Goal: Information Seeking & Learning: Find specific fact

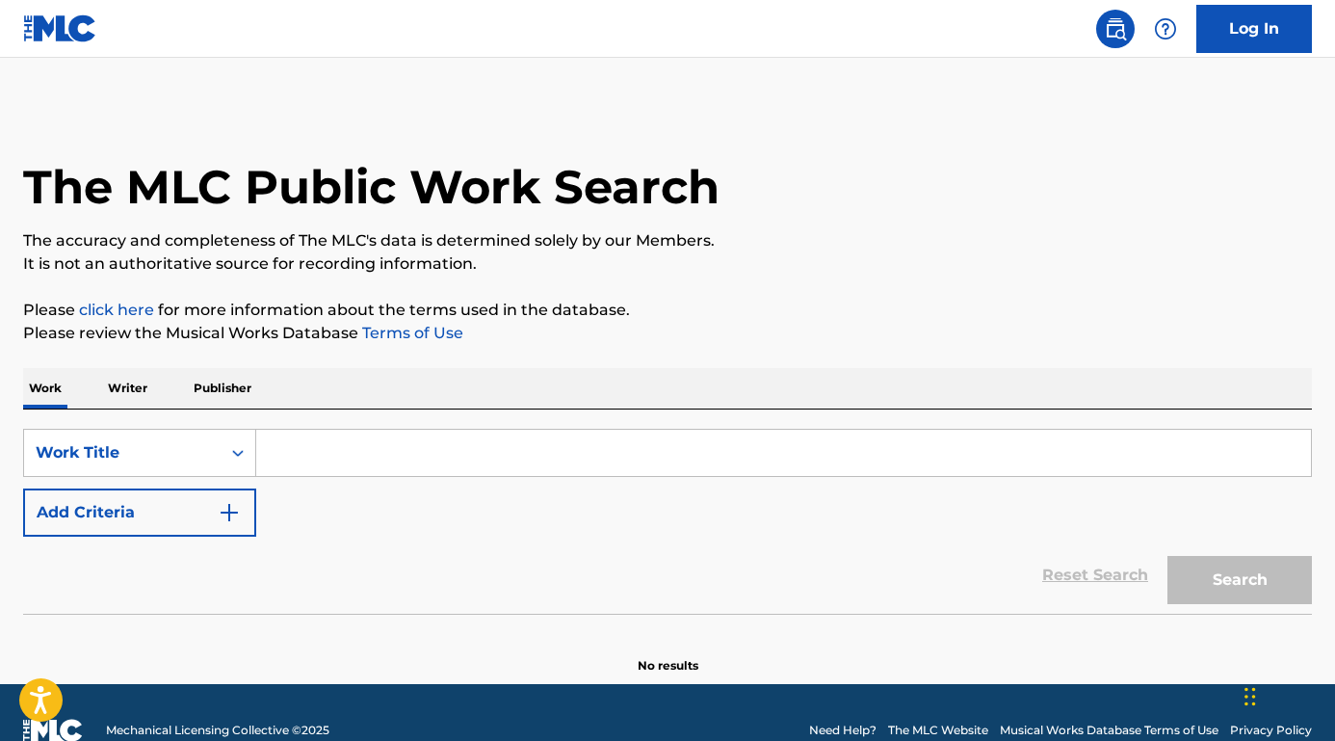
click at [195, 503] on button "Add Criteria" at bounding box center [139, 512] width 233 height 48
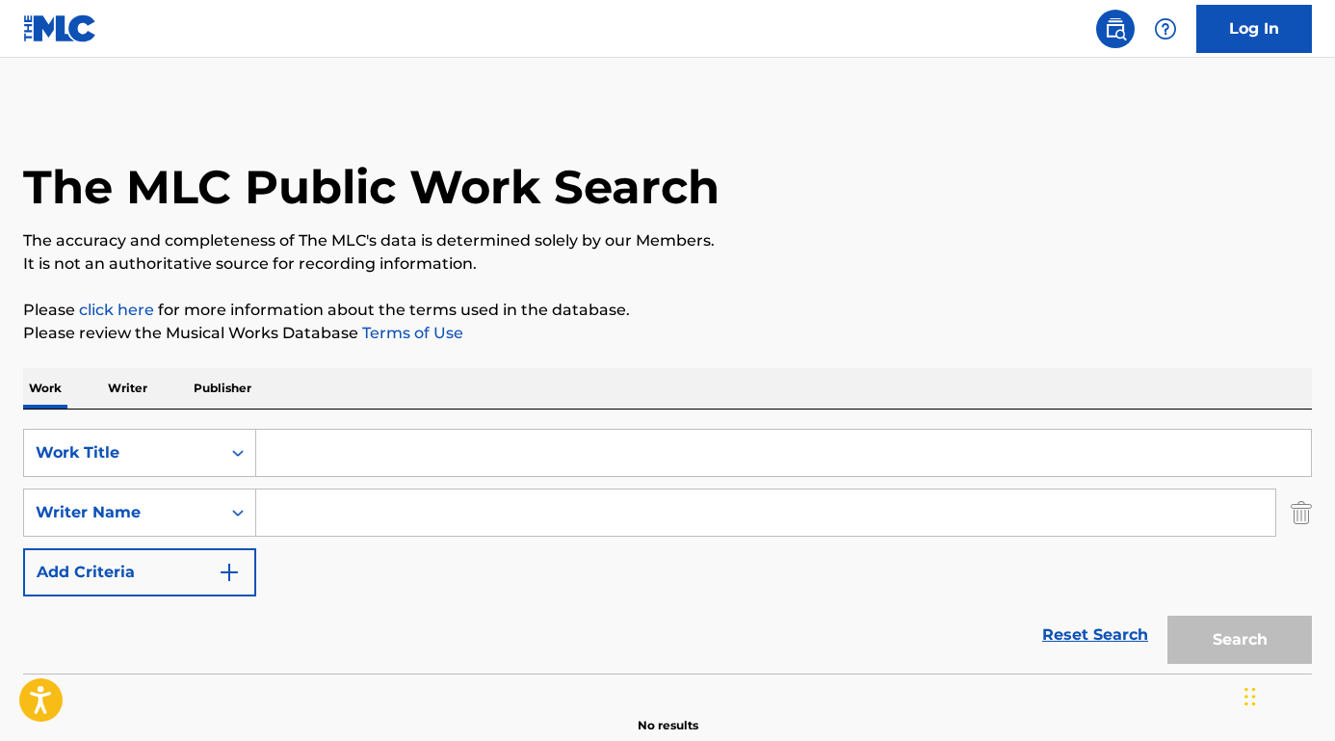
click at [318, 509] on input "Search Form" at bounding box center [765, 512] width 1019 height 46
paste input "[PERSON_NAME] [PERSON_NAME]"
type input "[PERSON_NAME] [PERSON_NAME]"
click at [334, 436] on input "Search Form" at bounding box center [783, 453] width 1055 height 46
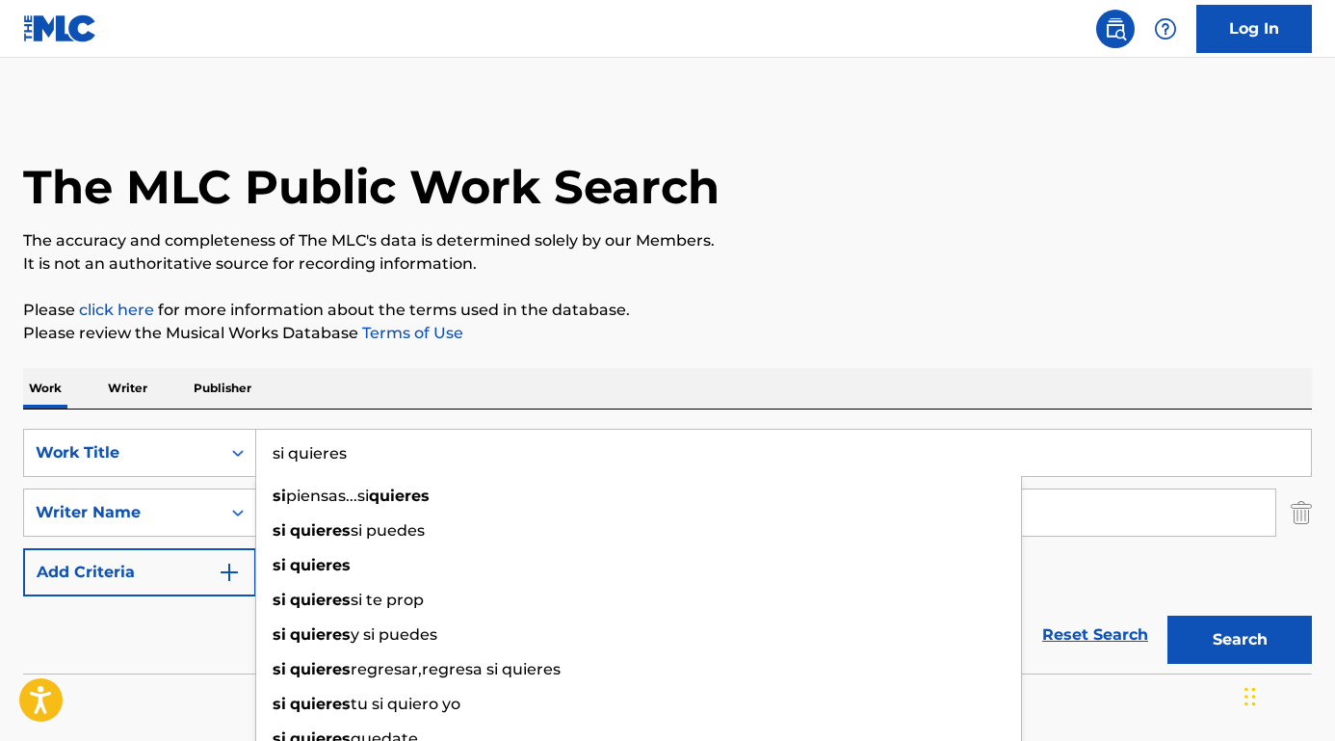
type input "si quieres"
click at [169, 648] on div "Reset Search Search" at bounding box center [667, 634] width 1289 height 77
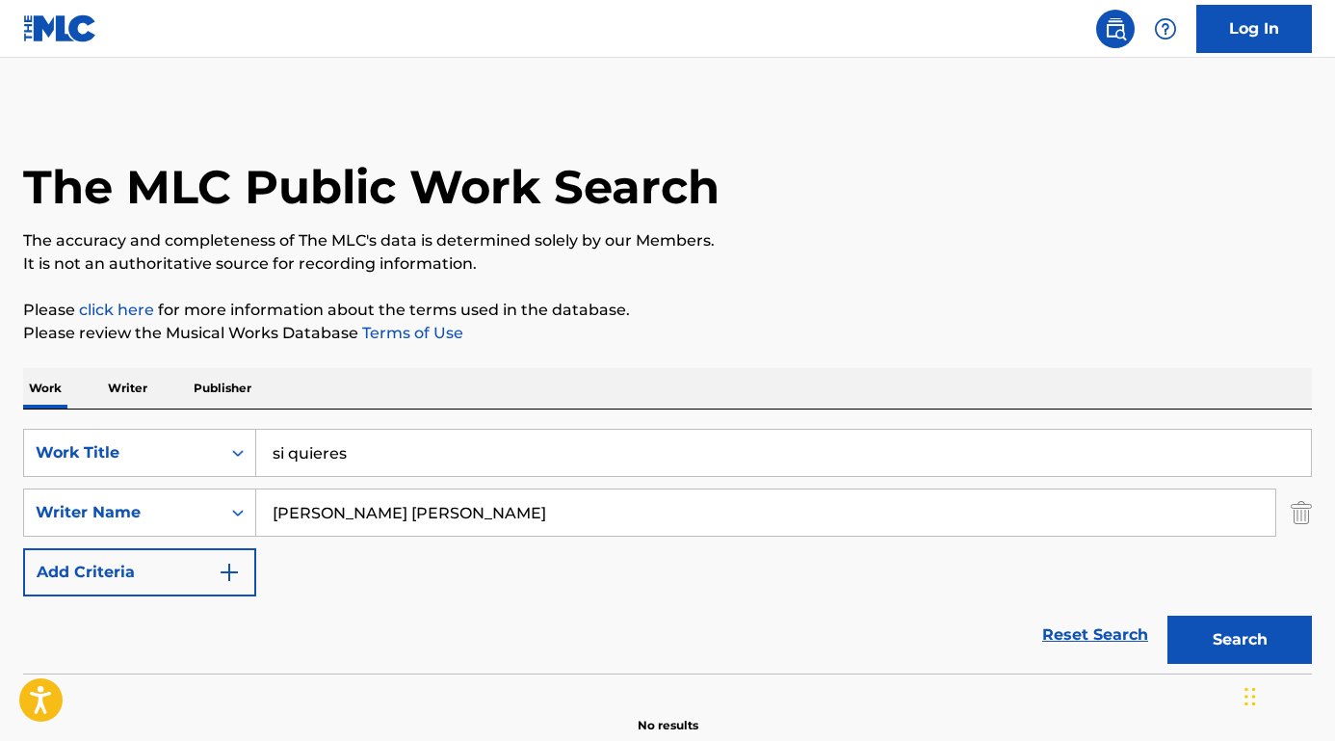
click at [1213, 644] on button "Search" at bounding box center [1239, 639] width 144 height 48
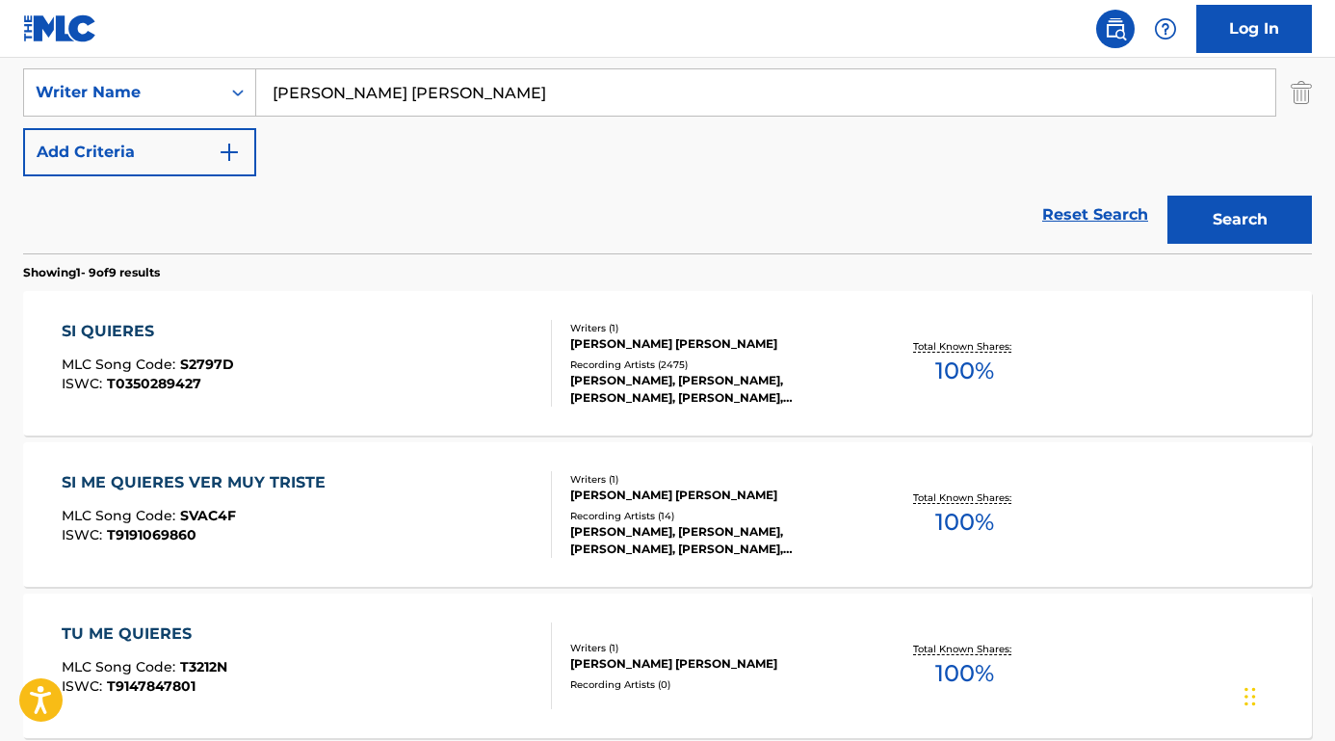
scroll to position [458, 0]
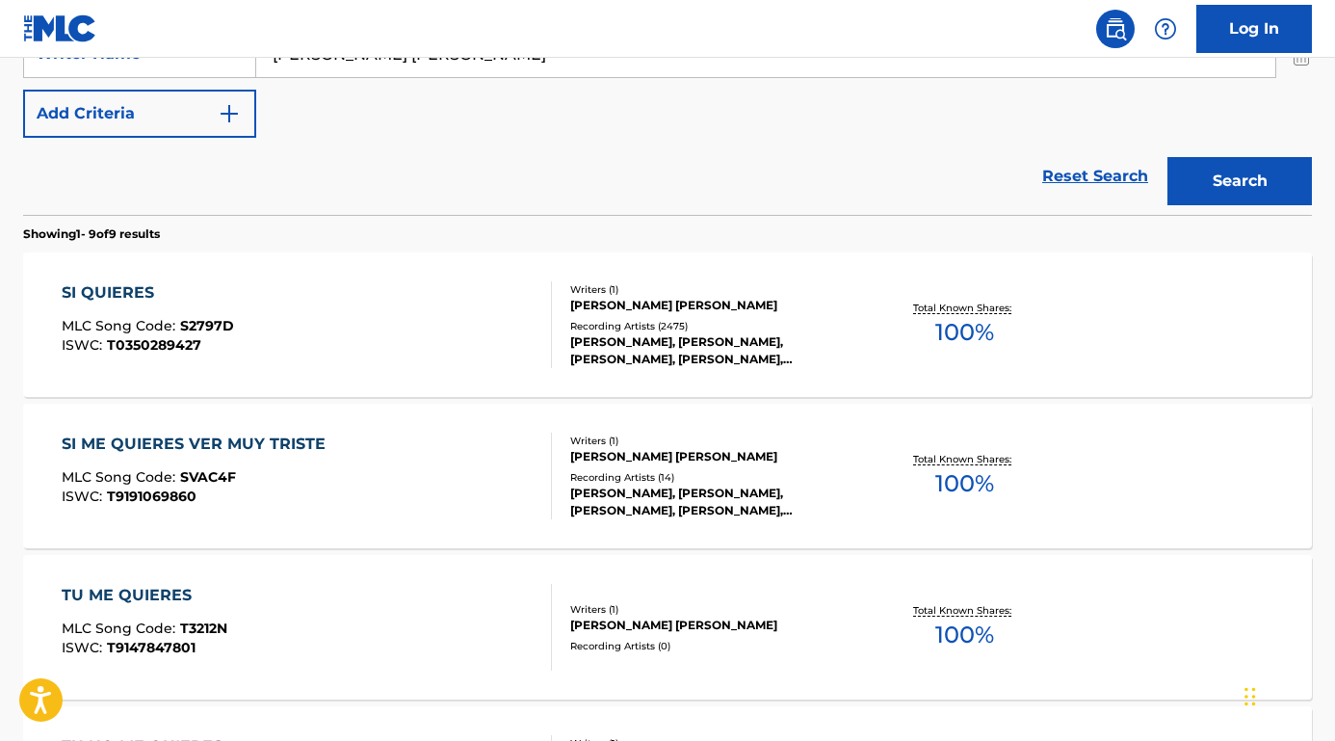
click at [128, 293] on div "SI QUIERES" at bounding box center [148, 292] width 172 height 23
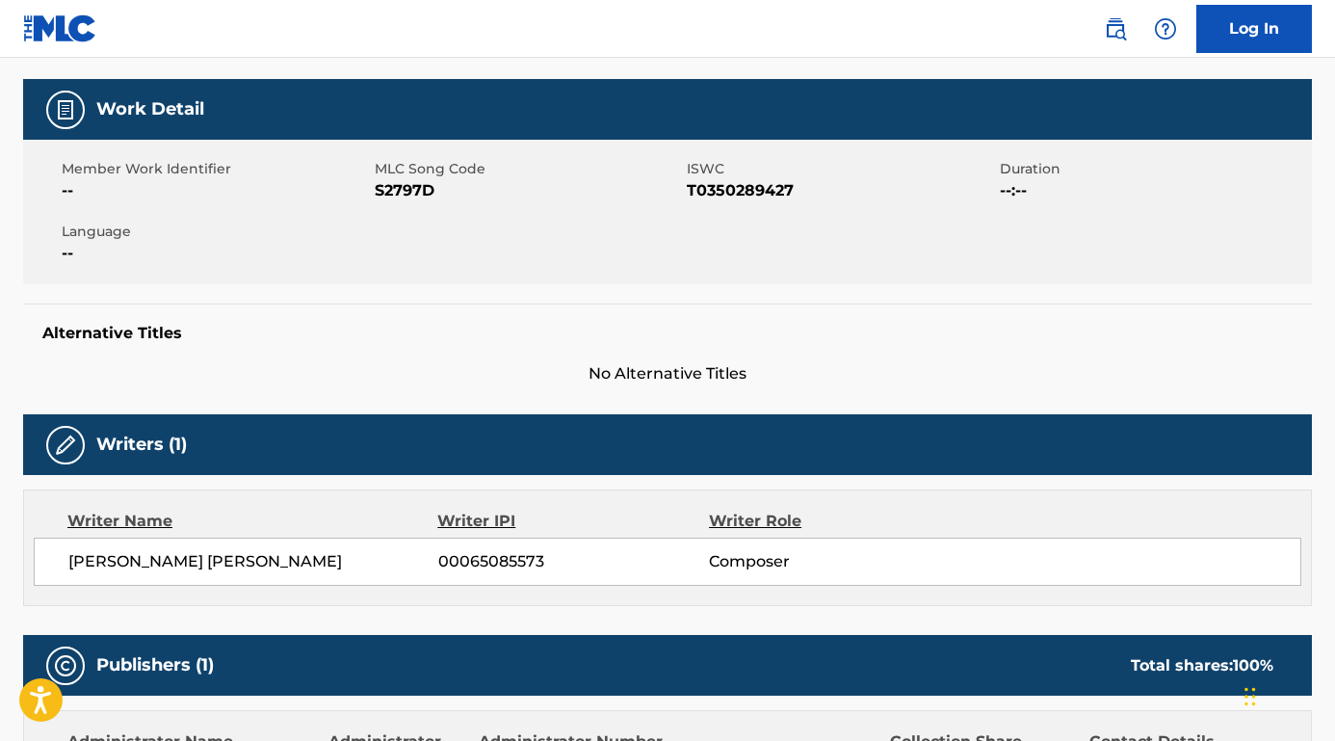
scroll to position [140, 0]
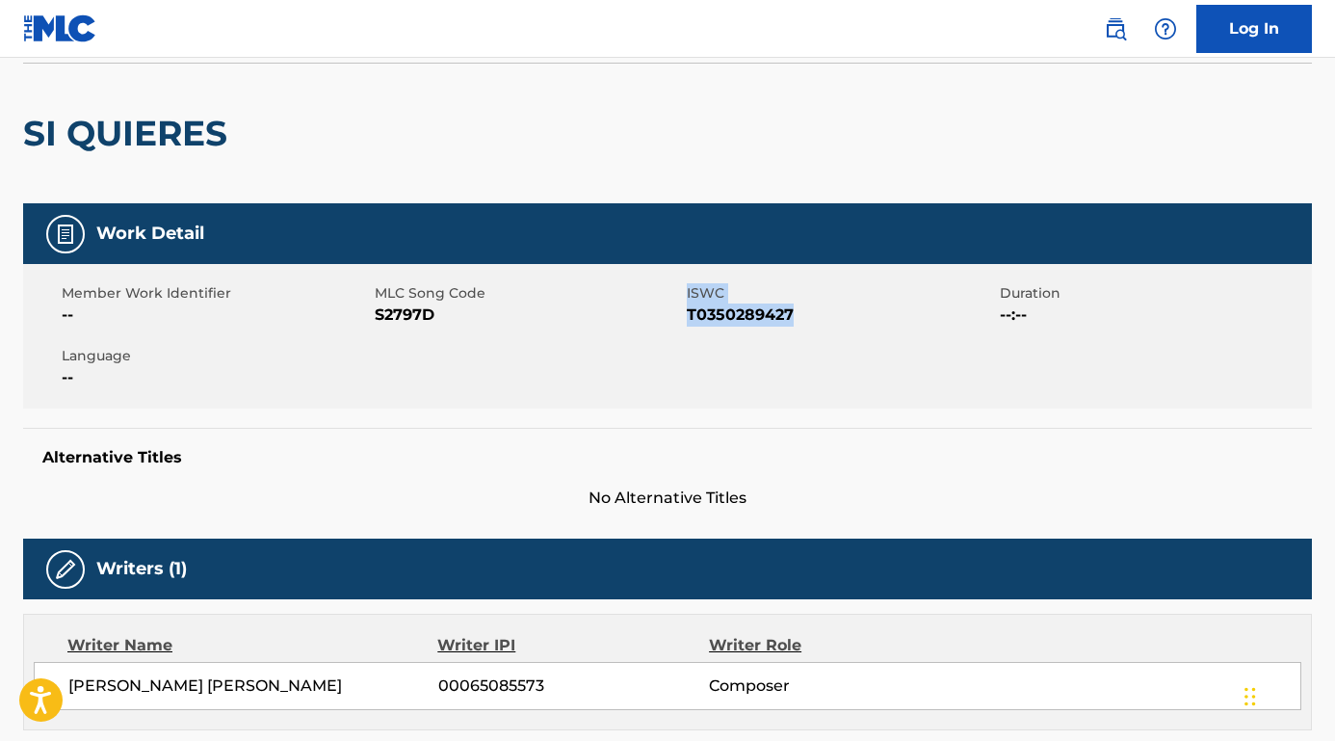
drag, startPoint x: 685, startPoint y: 314, endPoint x: 803, endPoint y: 319, distance: 118.6
click at [803, 319] on div "Member Work Identifier -- MLC Song Code S2797D ISWC T0350289427 Duration --:-- …" at bounding box center [667, 336] width 1289 height 144
click at [803, 319] on span "T0350289427" at bounding box center [841, 314] width 308 height 23
drag, startPoint x: 803, startPoint y: 319, endPoint x: 690, endPoint y: 316, distance: 113.7
click at [689, 316] on span "T0350289427" at bounding box center [841, 314] width 308 height 23
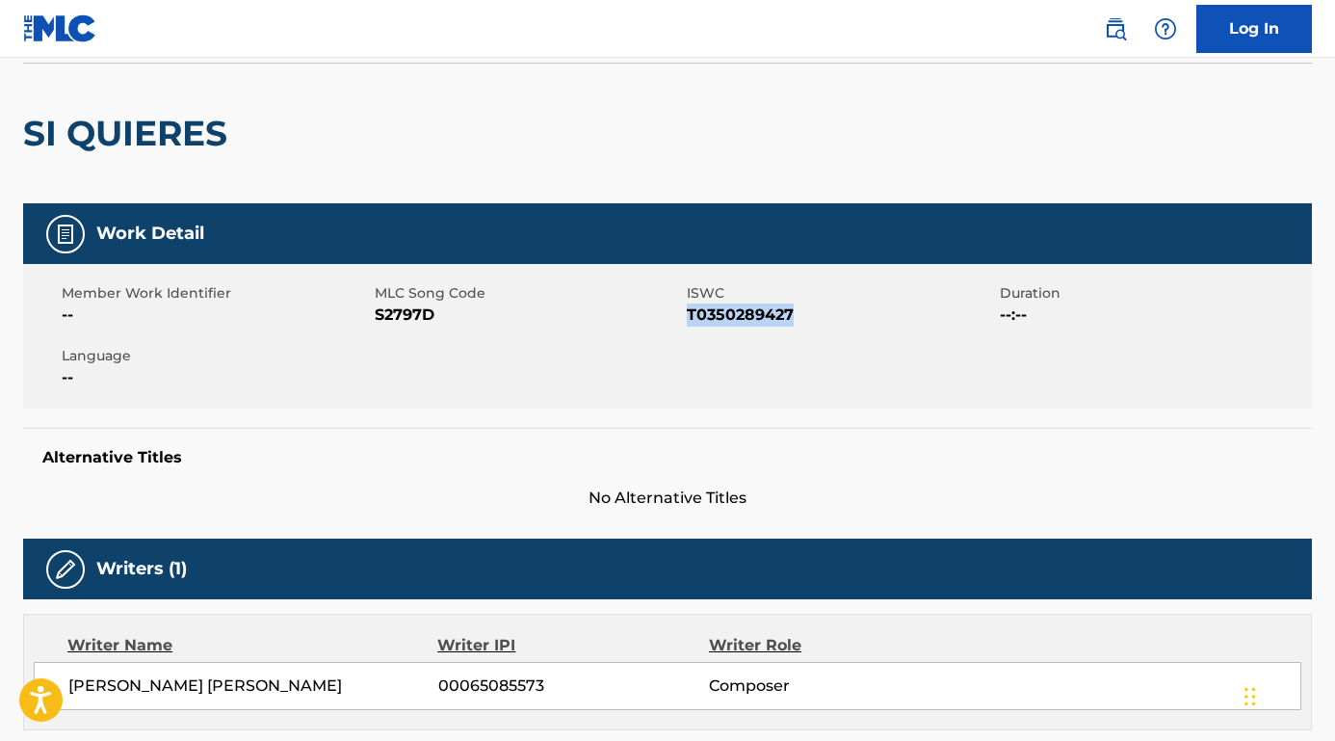
copy span "T0350289427"
drag, startPoint x: 455, startPoint y: 317, endPoint x: 378, endPoint y: 317, distance: 77.0
click at [378, 317] on span "S2797D" at bounding box center [529, 314] width 308 height 23
copy span "S2797D"
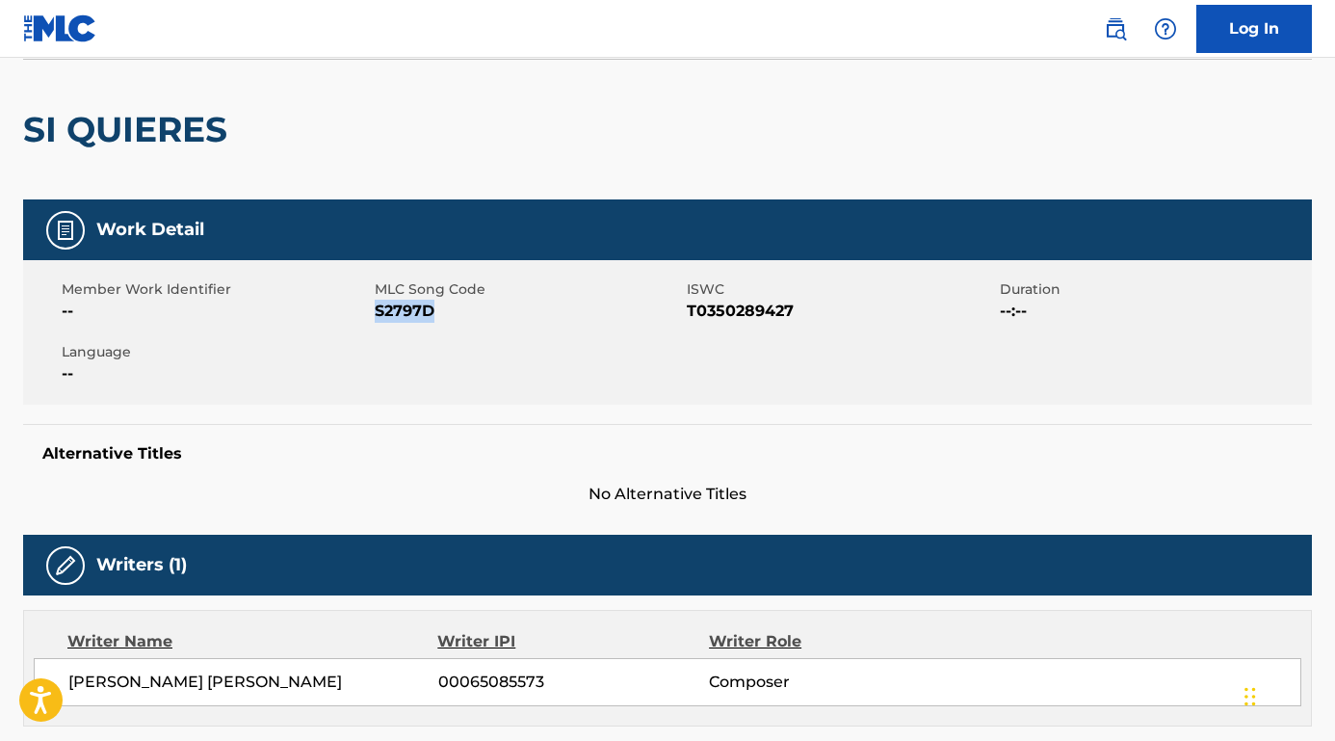
scroll to position [393, 0]
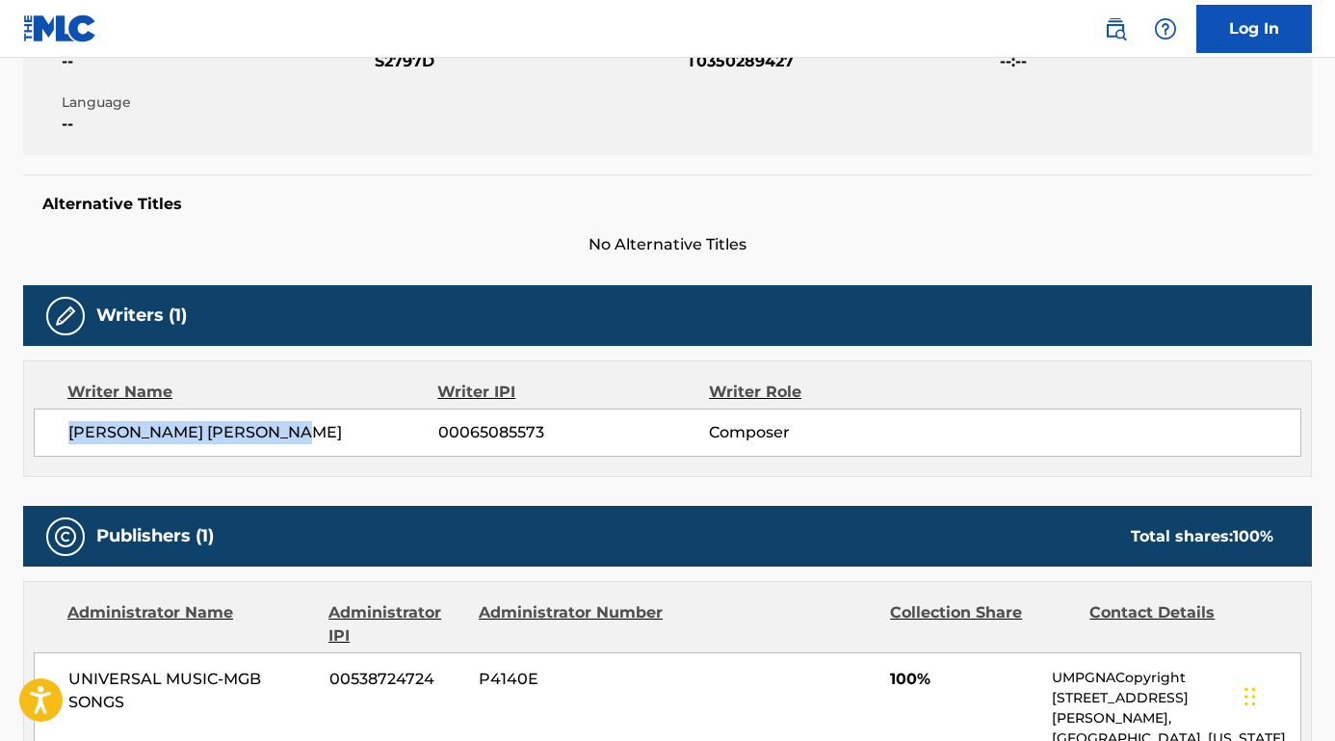
drag, startPoint x: 339, startPoint y: 429, endPoint x: 52, endPoint y: 432, distance: 287.0
click at [51, 432] on div "[PERSON_NAME] [PERSON_NAME] 00065085573 Composer" at bounding box center [667, 432] width 1267 height 48
copy span "[PERSON_NAME] [PERSON_NAME]"
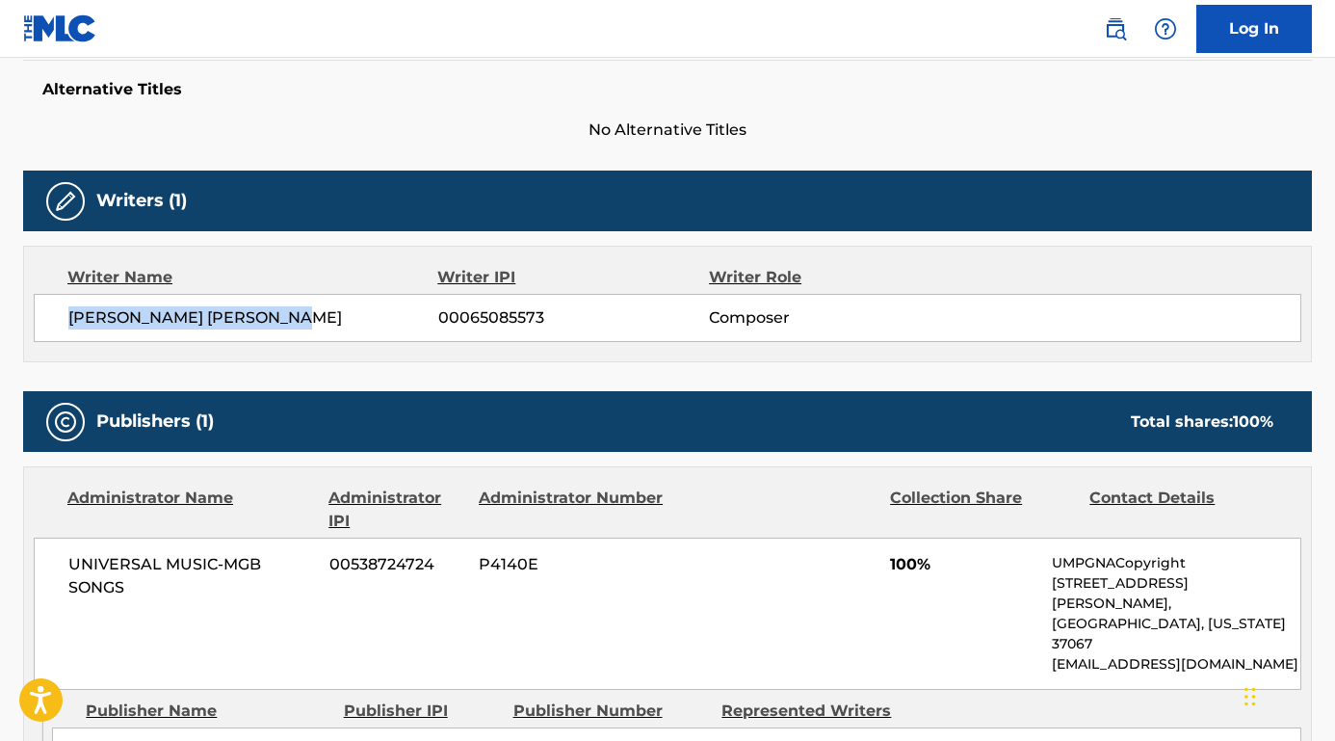
scroll to position [661, 0]
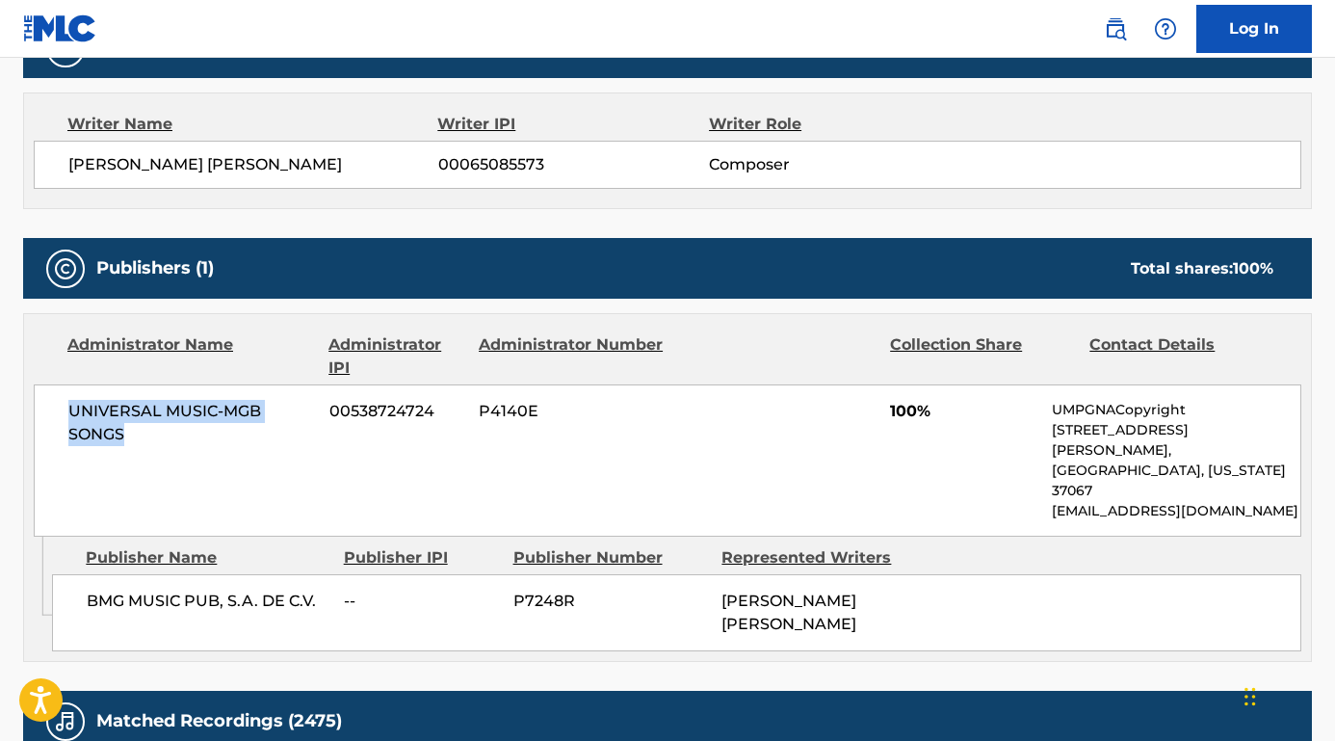
drag, startPoint x: 158, startPoint y: 442, endPoint x: 43, endPoint y: 402, distance: 121.5
click at [42, 402] on div "UNIVERSAL MUSIC-MGB SONGS 00538724724 P4140E 100% UMPGNACopyright [STREET_ADDRE…" at bounding box center [667, 460] width 1267 height 152
copy span "UNIVERSAL MUSIC-MGB SONGS"
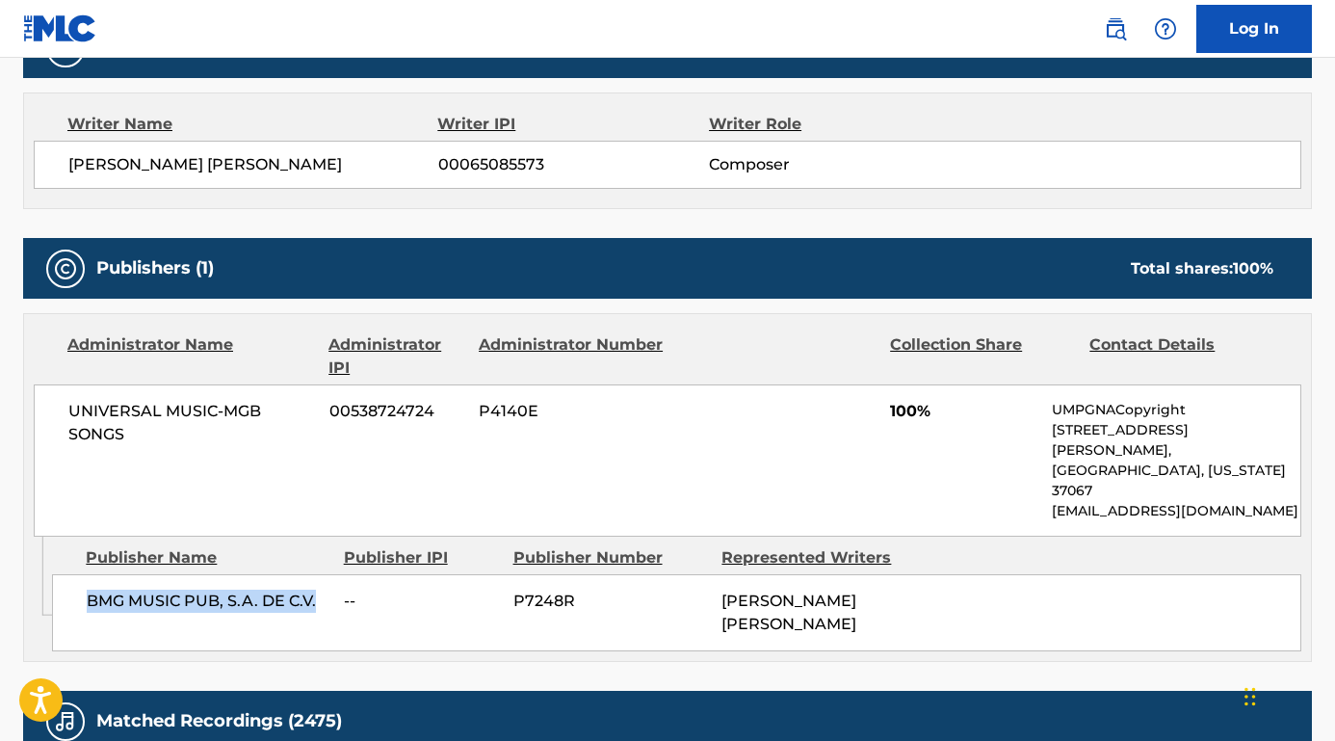
drag, startPoint x: 334, startPoint y: 564, endPoint x: 64, endPoint y: 561, distance: 270.6
click at [64, 574] on div "BMG MUSIC PUB, S.A. DE C.V. -- P7248R [PERSON_NAME] [PERSON_NAME]" at bounding box center [676, 612] width 1249 height 77
copy span "BMG MUSIC PUB, S.A. DE C.V."
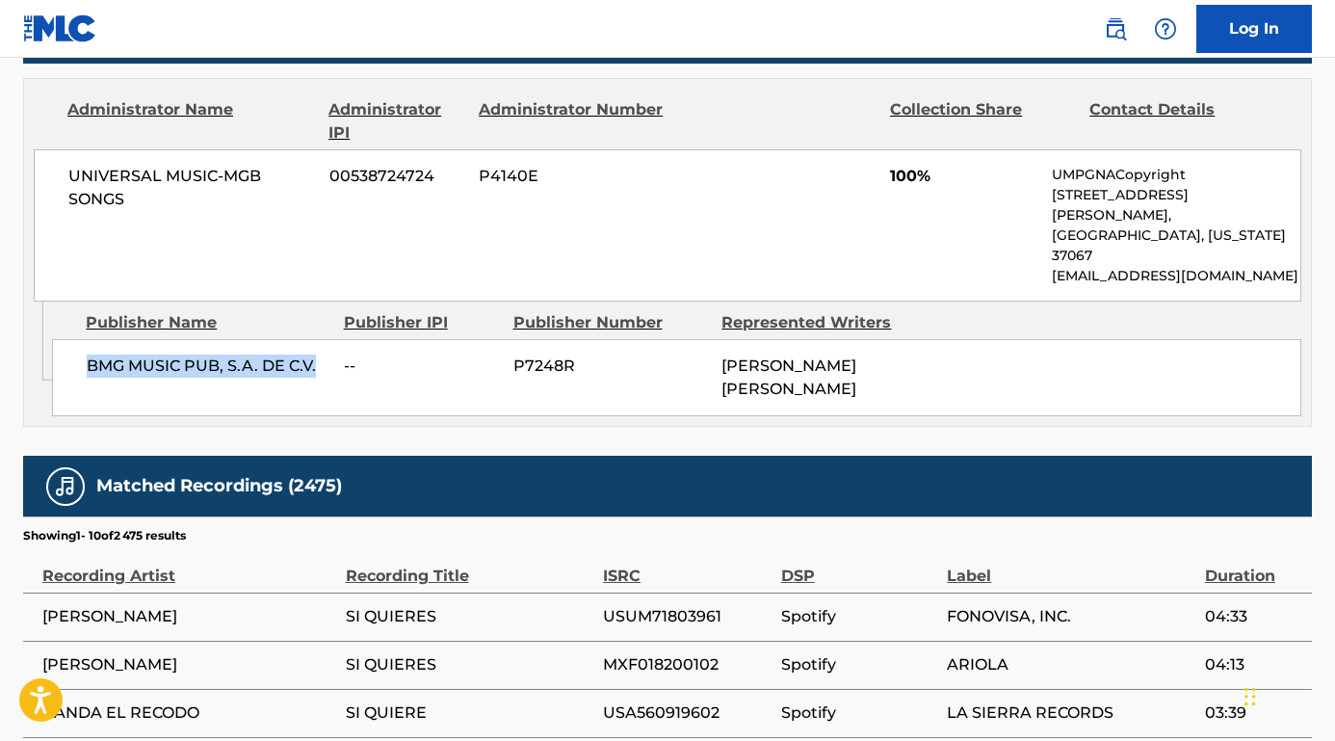
scroll to position [886, 0]
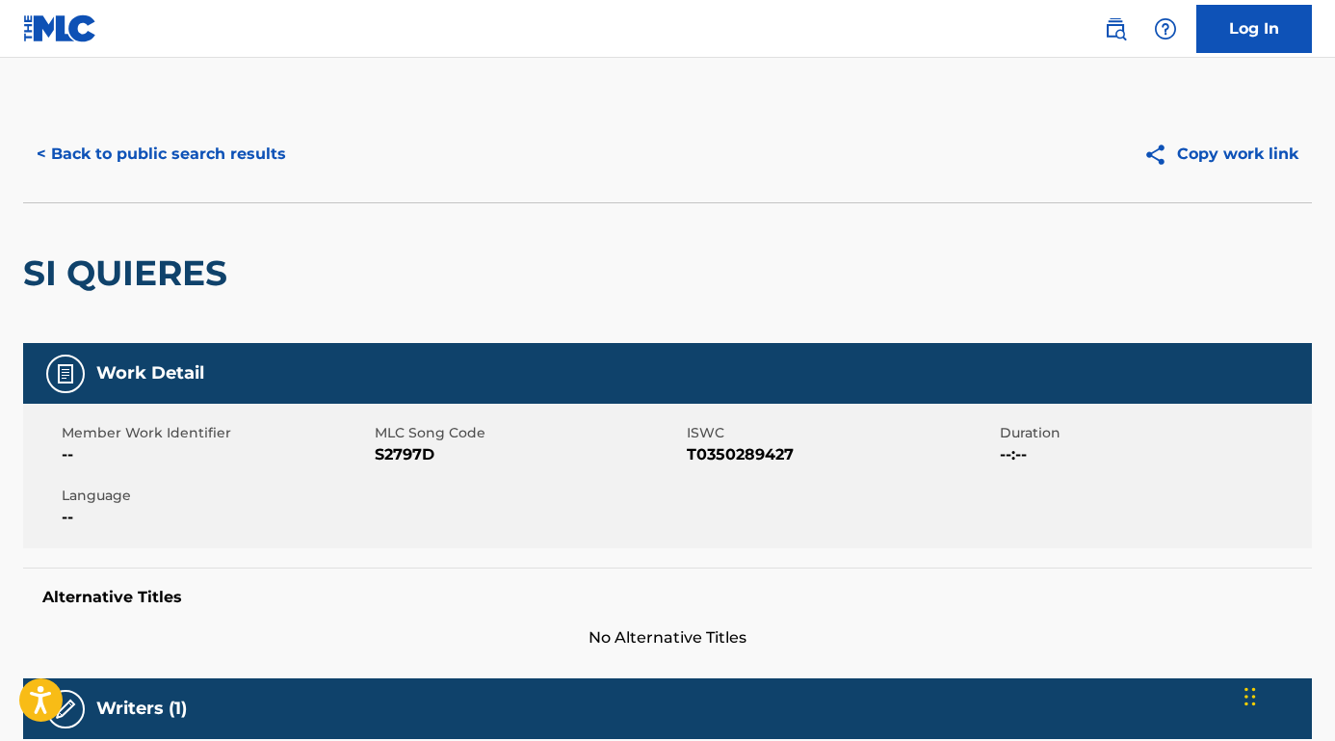
click at [192, 160] on button "< Back to public search results" at bounding box center [161, 154] width 276 height 48
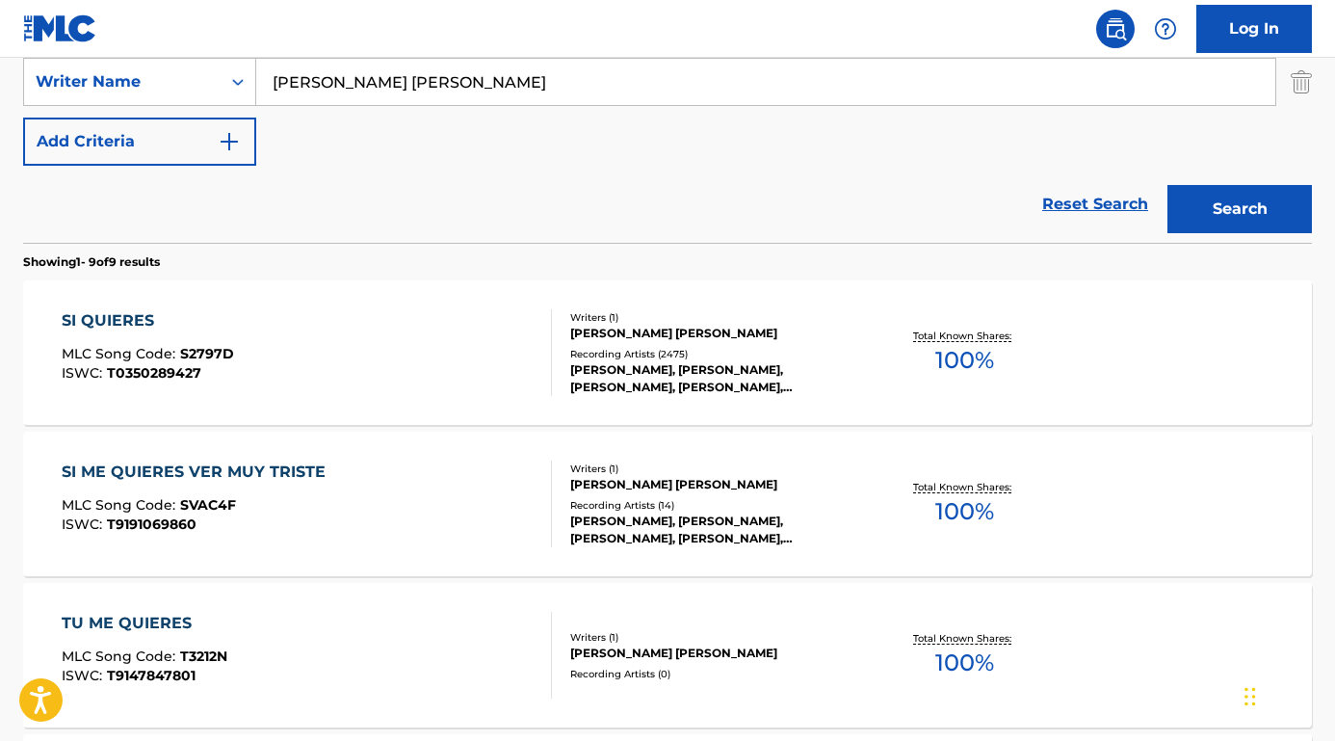
scroll to position [325, 0]
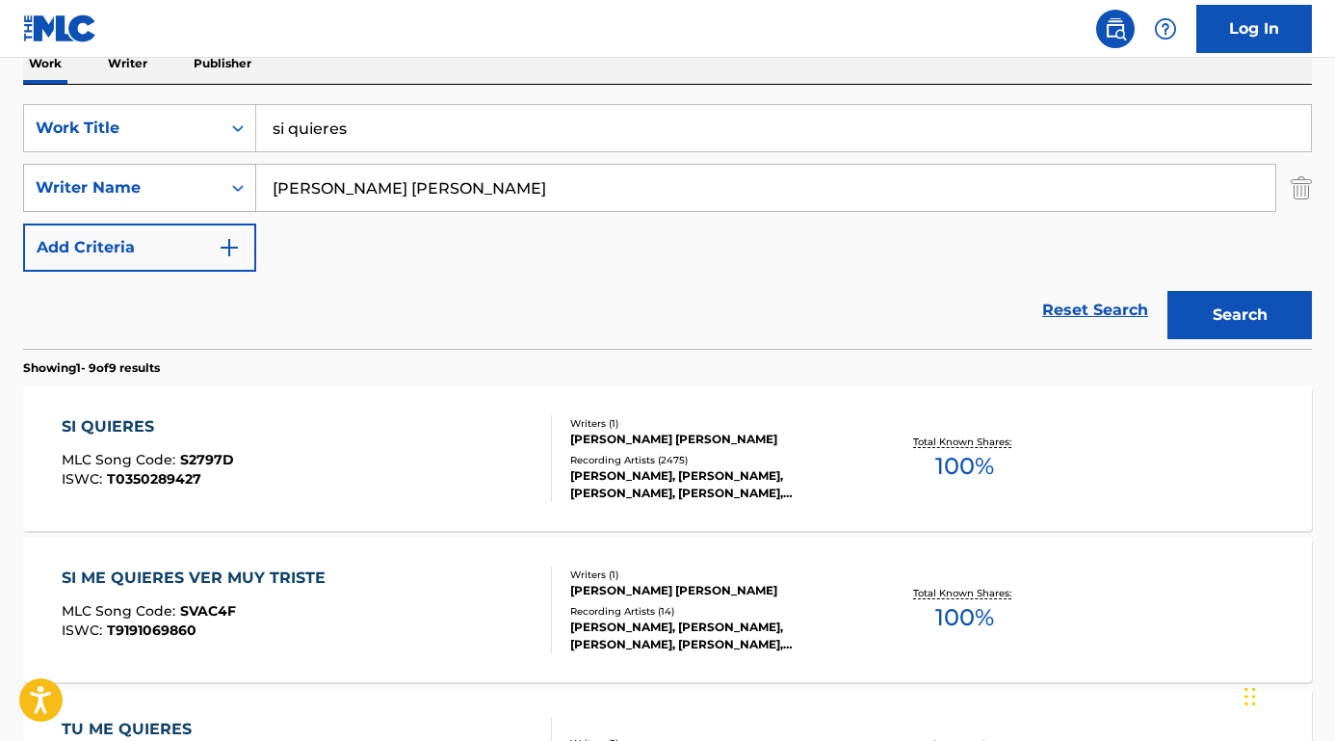
drag, startPoint x: 473, startPoint y: 200, endPoint x: 143, endPoint y: 182, distance: 330.8
click at [143, 182] on div "SearchWithCriteriaedae0ed8-212f-491b-bd8e-40f51f96d2b1 Writer Name [PERSON_NAME…" at bounding box center [667, 188] width 1289 height 48
paste input "[PERSON_NAME]"
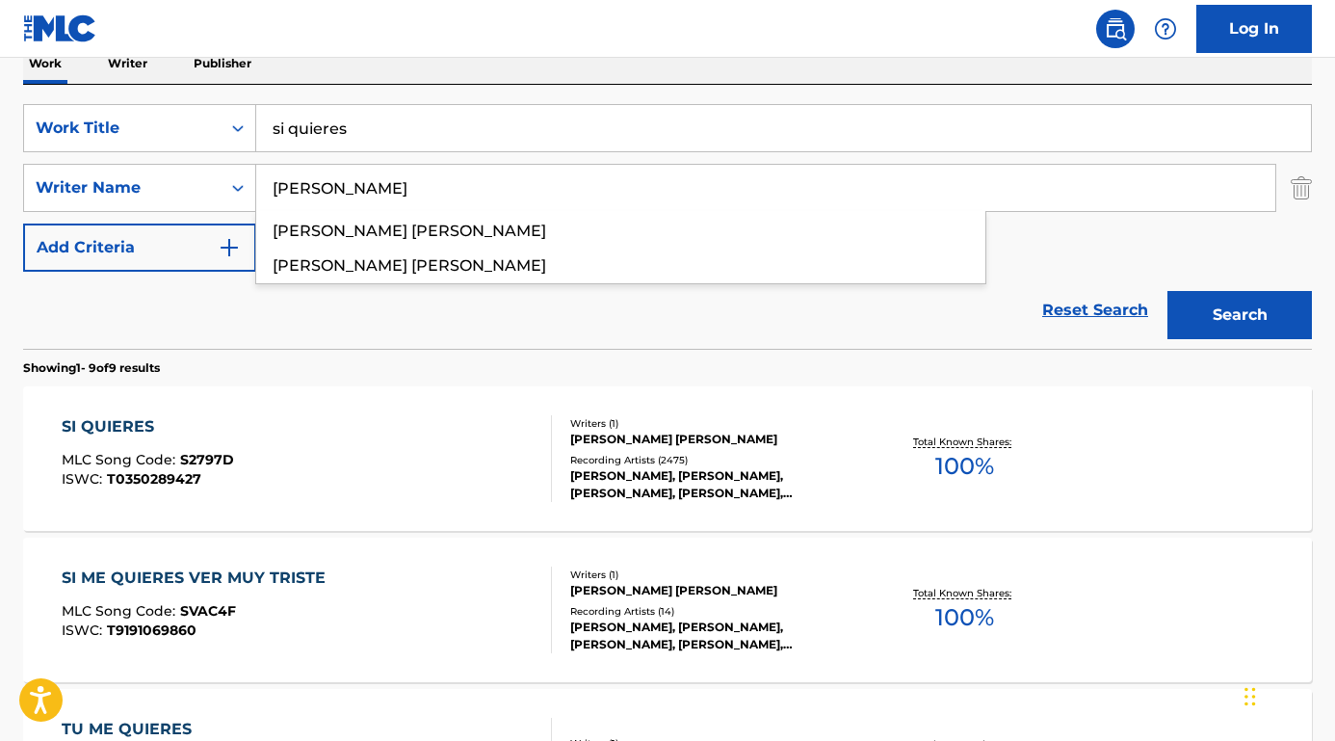
type input "[PERSON_NAME]"
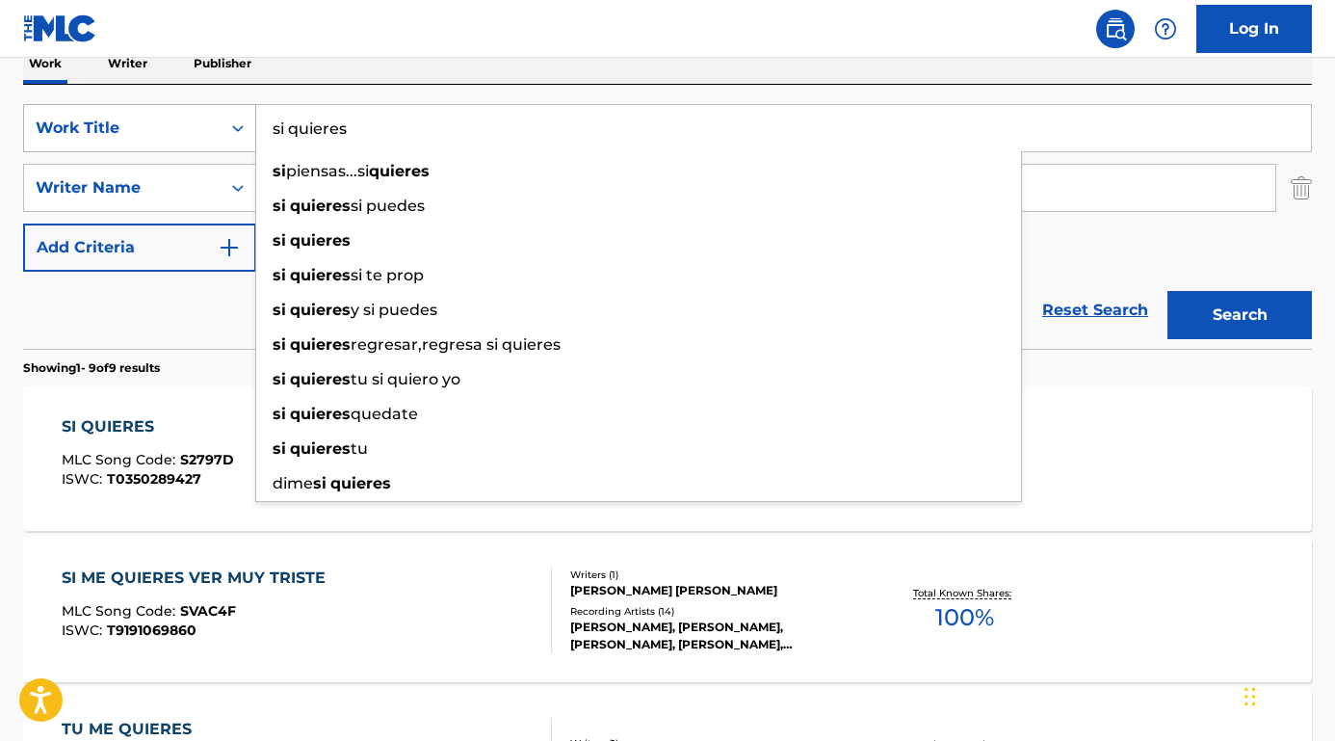
drag, startPoint x: 370, startPoint y: 142, endPoint x: 206, endPoint y: 126, distance: 164.4
click at [206, 126] on div "SearchWithCriteriaaab5e1fd-2e11-4710-988f-d188a4c22d88 Work Title si quieres si…" at bounding box center [667, 128] width 1289 height 48
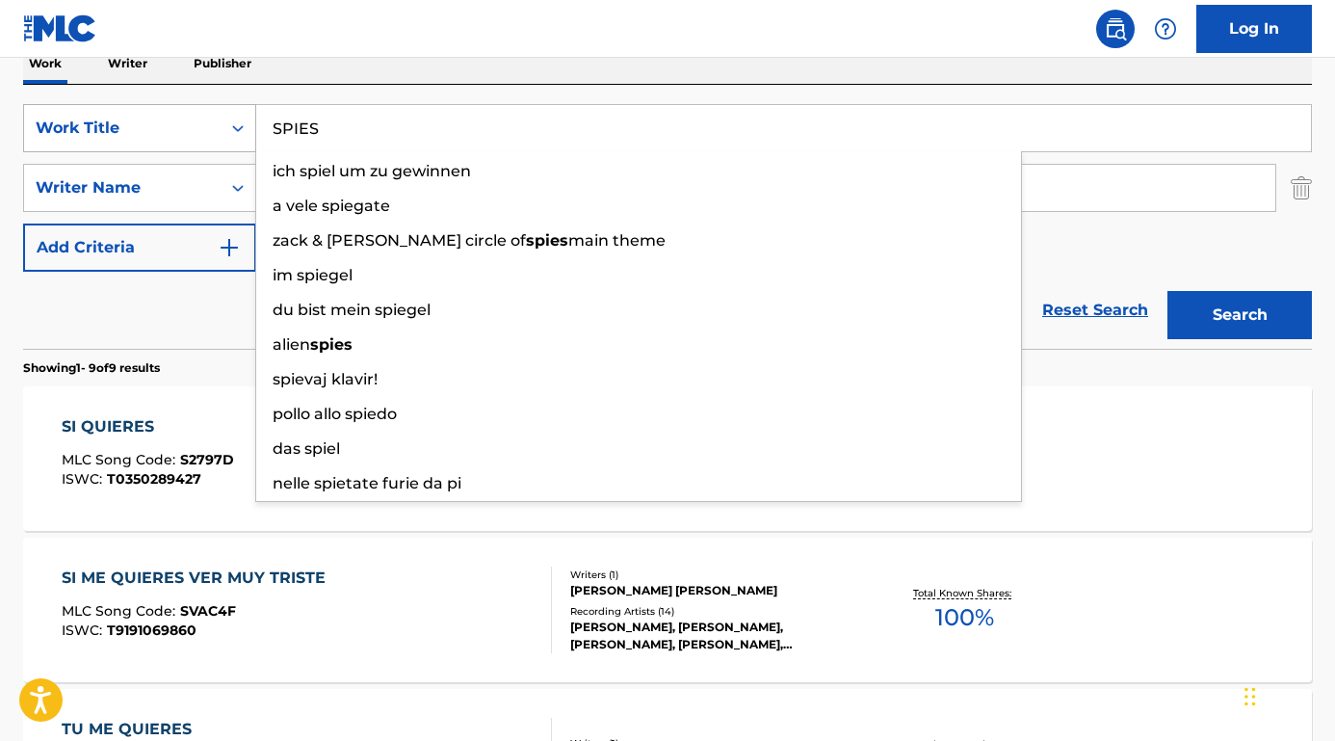
type input "SPIES"
click at [1239, 315] on button "Search" at bounding box center [1239, 315] width 144 height 48
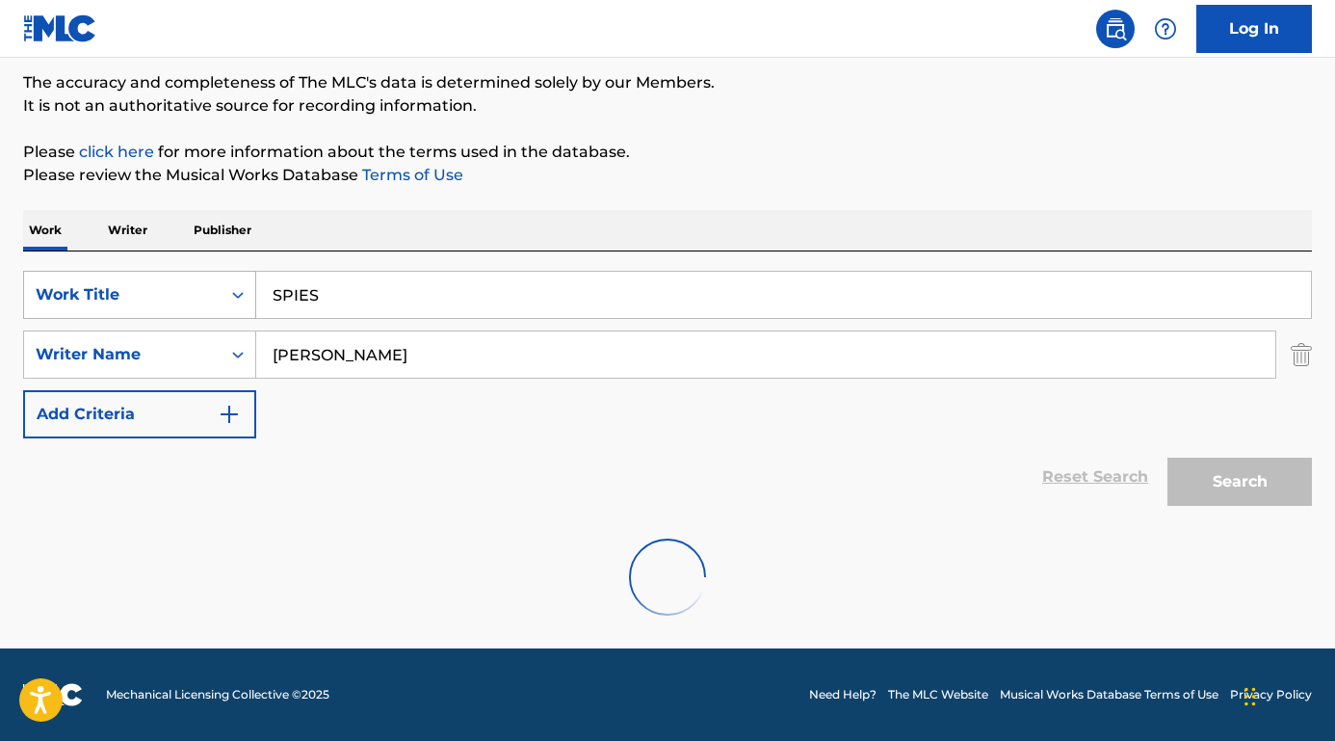
scroll to position [158, 0]
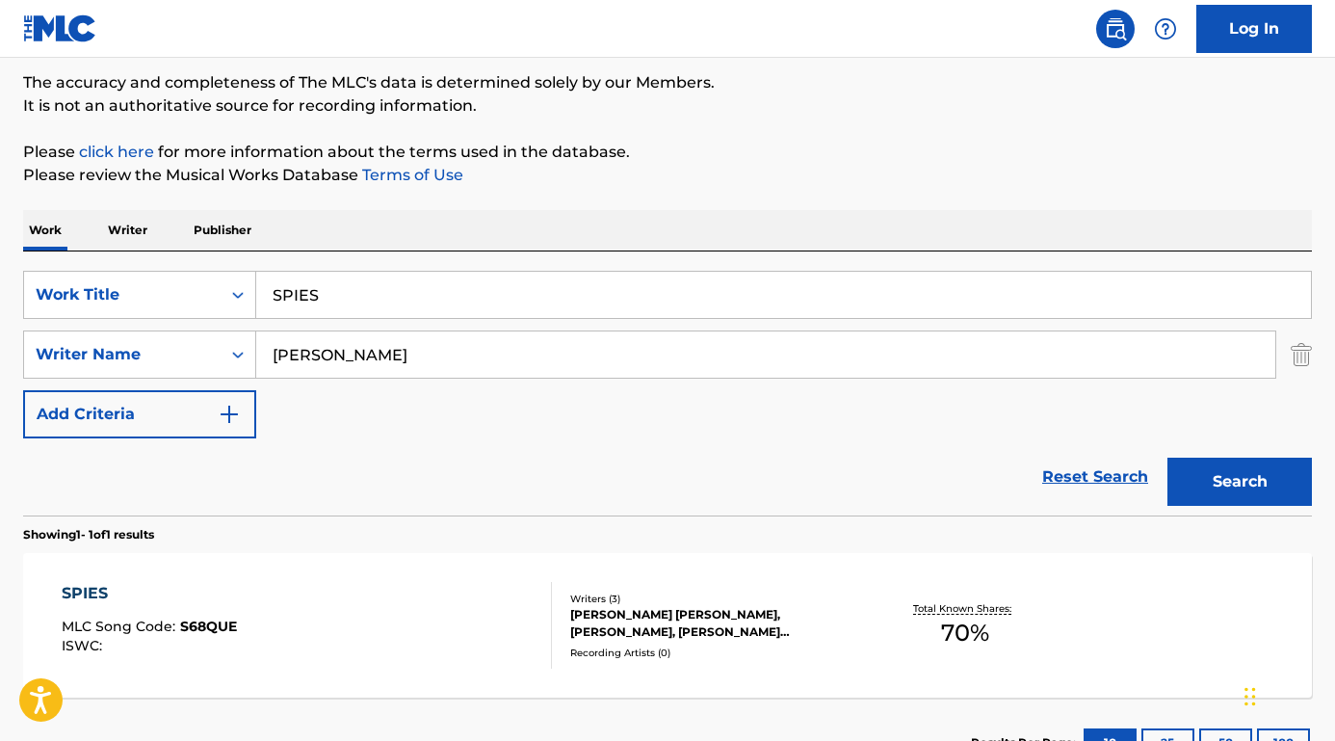
click at [95, 580] on div "SPIES MLC Song Code : S68QUE ISWC : Writers ( 3 ) [PERSON_NAME] [PERSON_NAME], …" at bounding box center [667, 625] width 1289 height 144
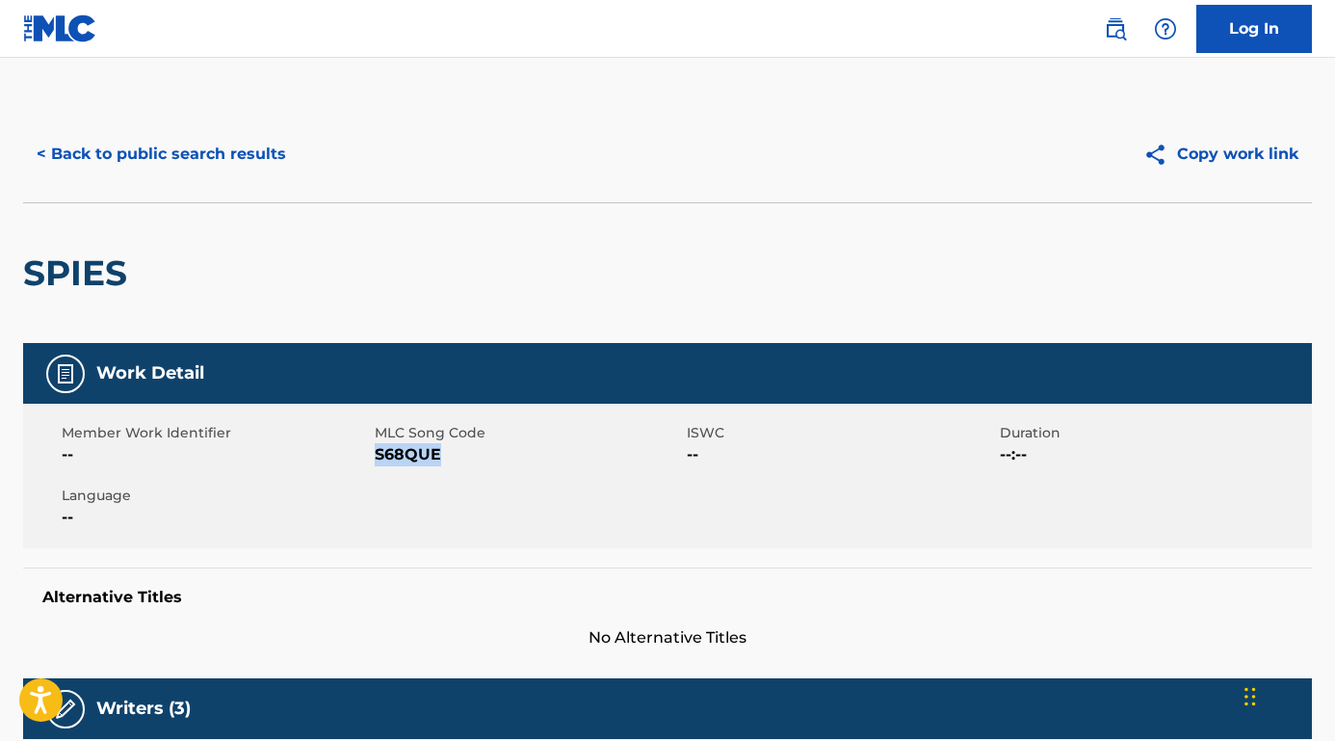
drag, startPoint x: 435, startPoint y: 462, endPoint x: 376, endPoint y: 461, distance: 59.7
click at [376, 461] on span "S68QUE" at bounding box center [529, 454] width 308 height 23
copy span "S68QUE"
click at [773, 0] on nav "Log In" at bounding box center [667, 29] width 1335 height 58
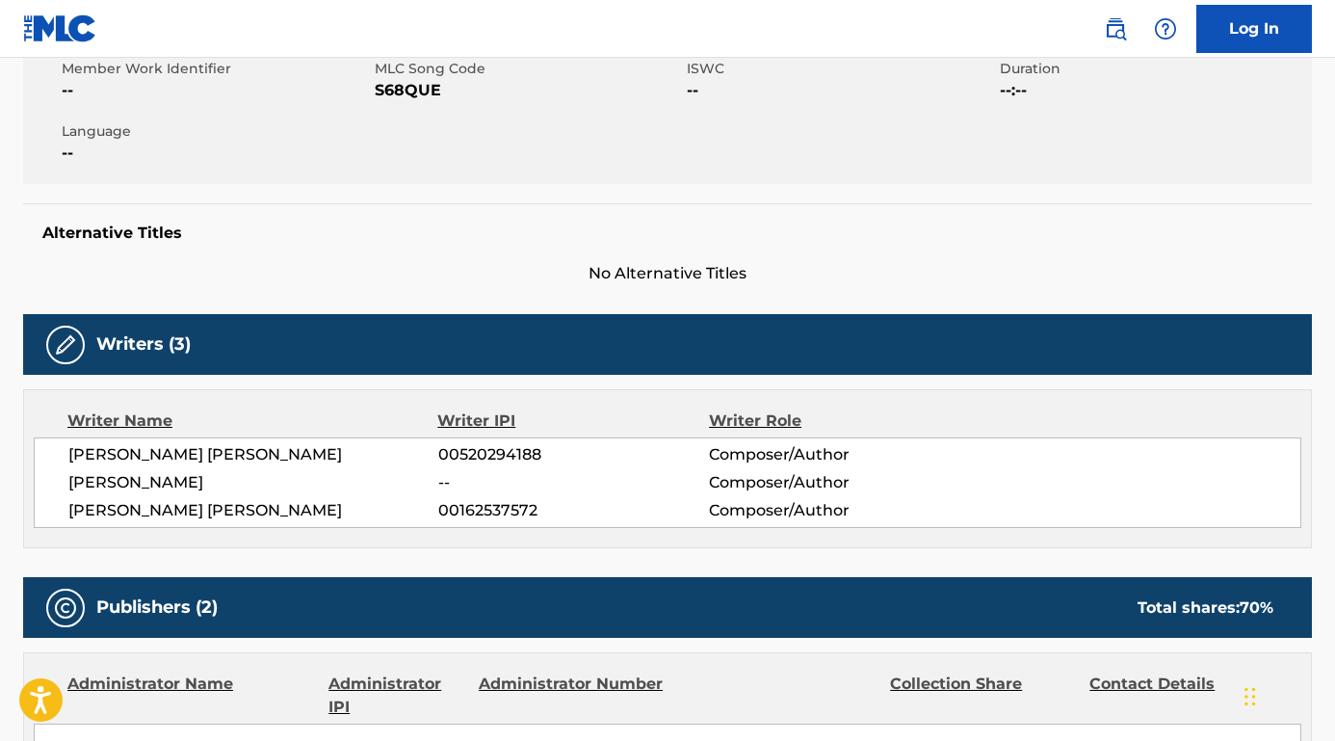
scroll to position [374, 0]
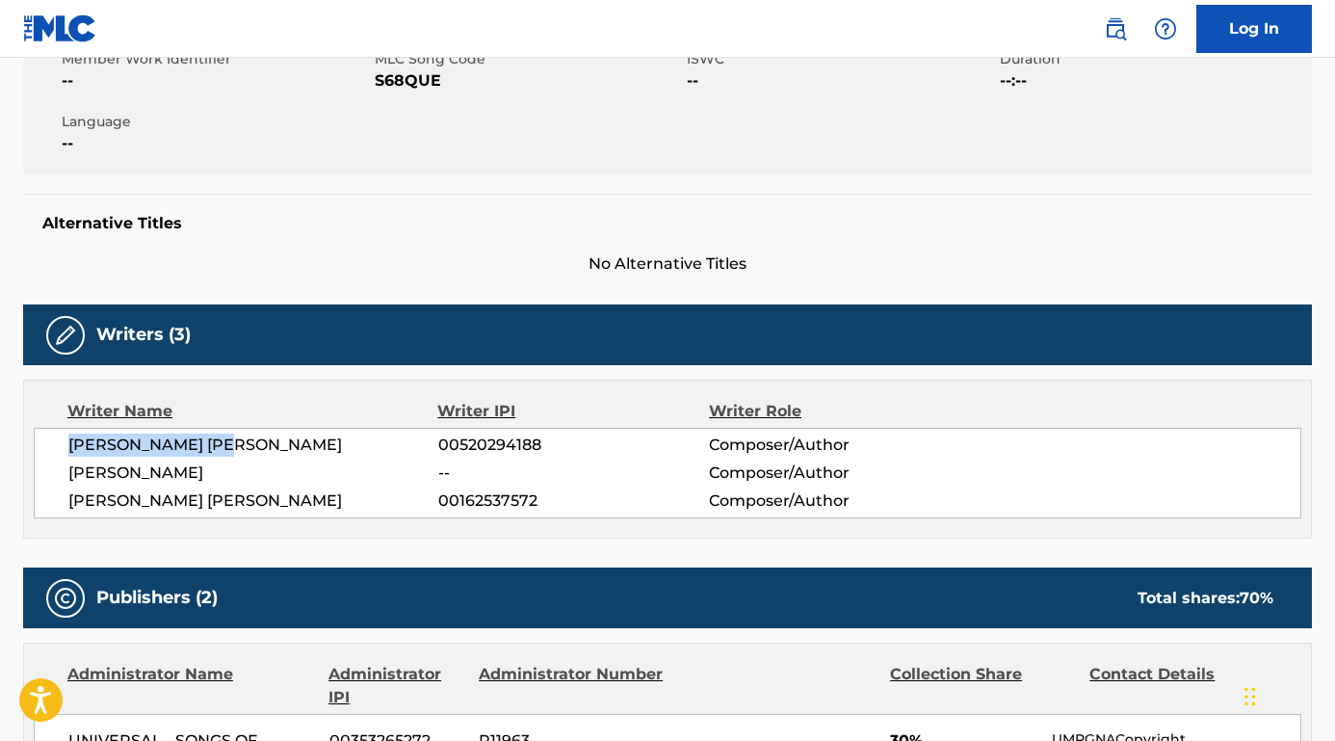
drag, startPoint x: 269, startPoint y: 447, endPoint x: 50, endPoint y: 446, distance: 218.6
click at [50, 446] on div "[PERSON_NAME] [PERSON_NAME] 00520294188 Composer/Author [PERSON_NAME] -- Compos…" at bounding box center [667, 473] width 1267 height 91
copy span "[PERSON_NAME] [PERSON_NAME]"
drag, startPoint x: 183, startPoint y: 471, endPoint x: 41, endPoint y: 471, distance: 141.6
click at [41, 471] on div "[PERSON_NAME] [PERSON_NAME] 00520294188 Composer/Author [PERSON_NAME] -- Compos…" at bounding box center [667, 473] width 1267 height 91
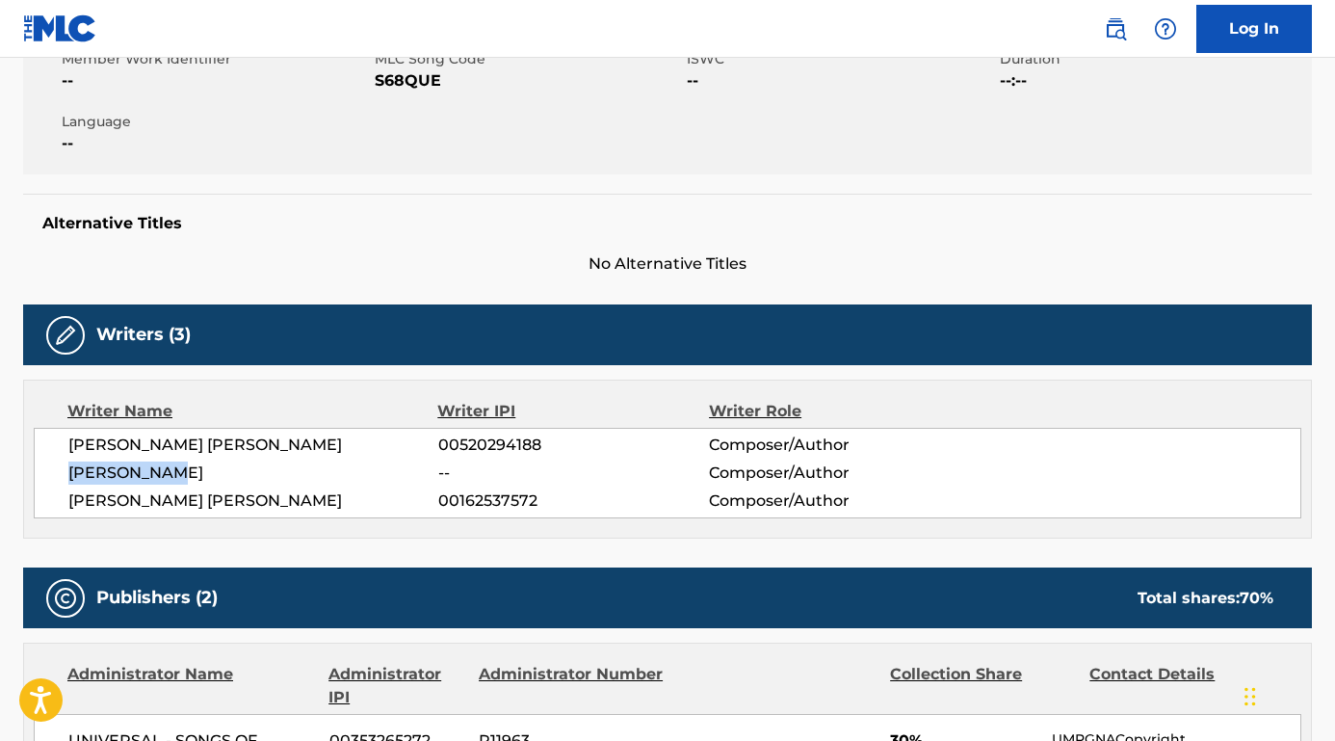
copy span "[PERSON_NAME]"
drag, startPoint x: 288, startPoint y: 500, endPoint x: 67, endPoint y: 502, distance: 220.5
click at [68, 502] on span "[PERSON_NAME] [PERSON_NAME]" at bounding box center [253, 500] width 370 height 23
copy span "[PERSON_NAME] [PERSON_NAME]"
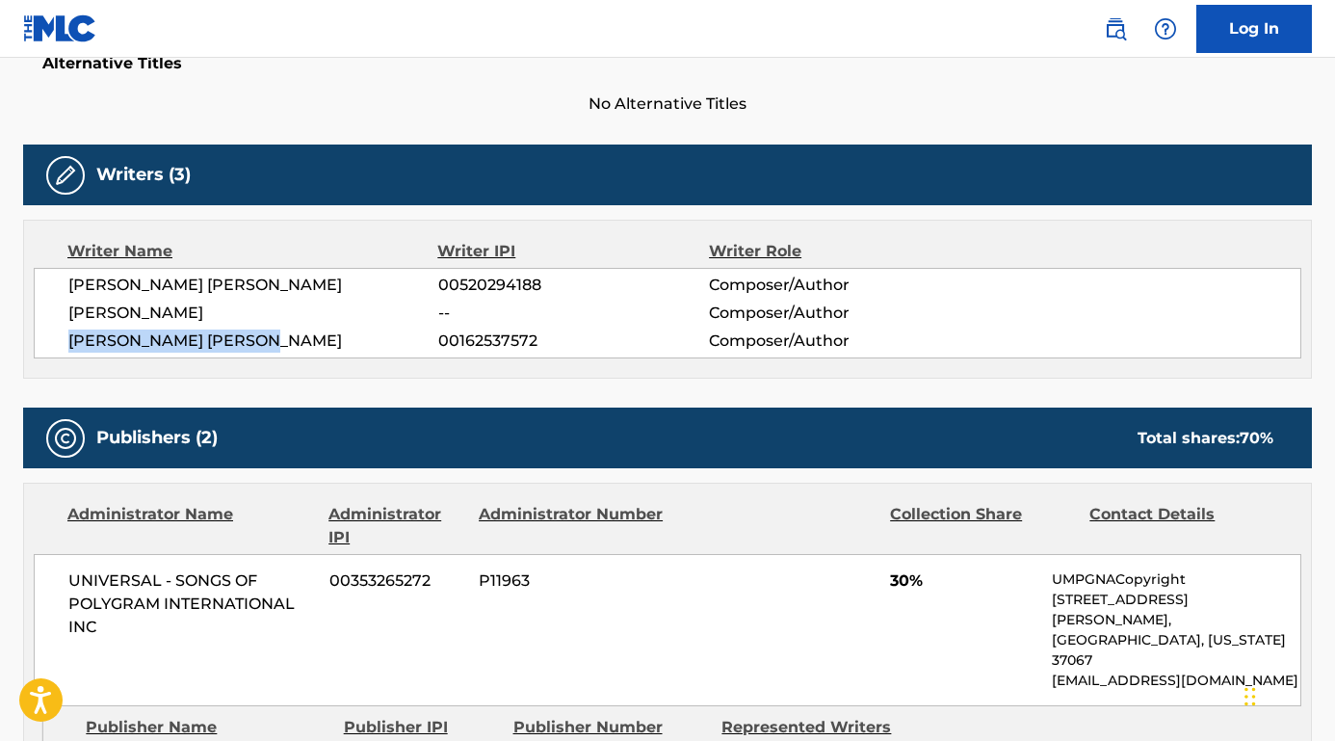
scroll to position [538, 0]
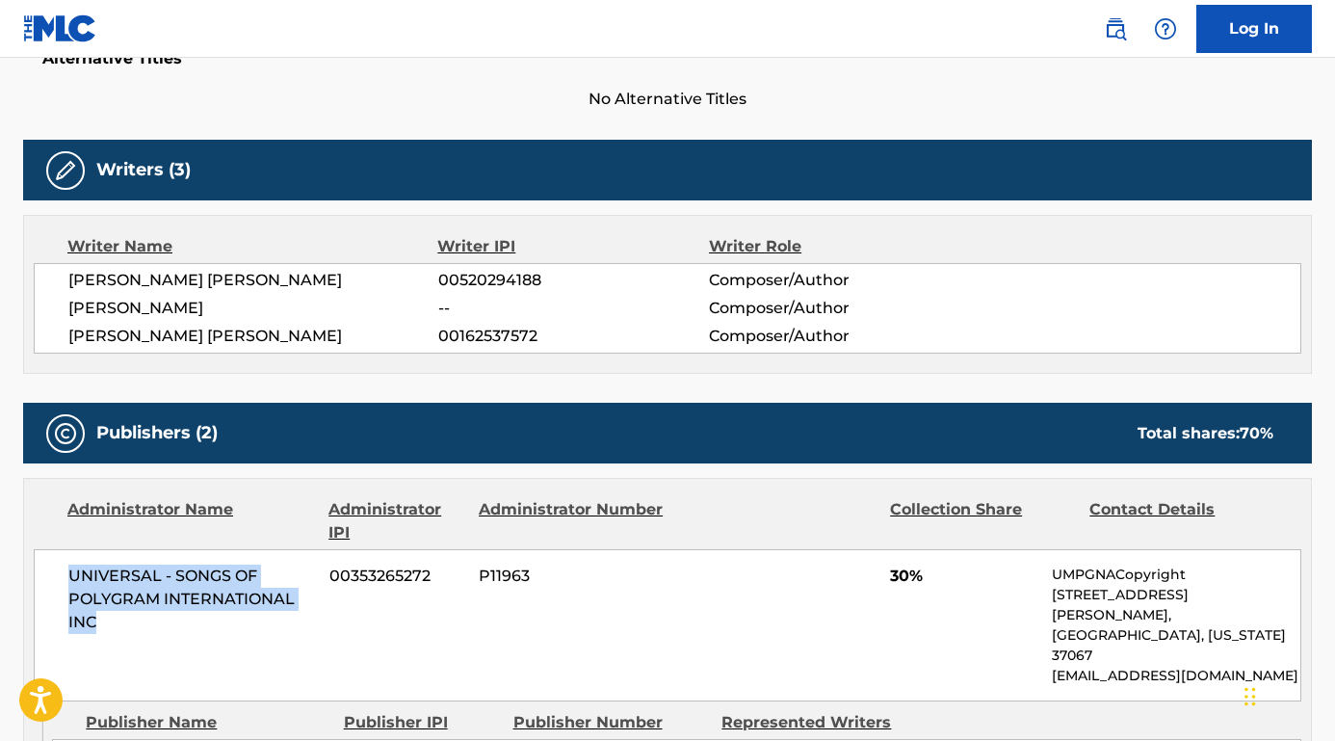
drag, startPoint x: 127, startPoint y: 619, endPoint x: 23, endPoint y: 566, distance: 116.7
click at [23, 566] on div "Administrator Name Administrator IPI Administrator Number Collection Share Cont…" at bounding box center [667, 652] width 1289 height 349
copy span "UNIVERSAL - SONGS OF POLYGRAM INTERNATIONAL INC"
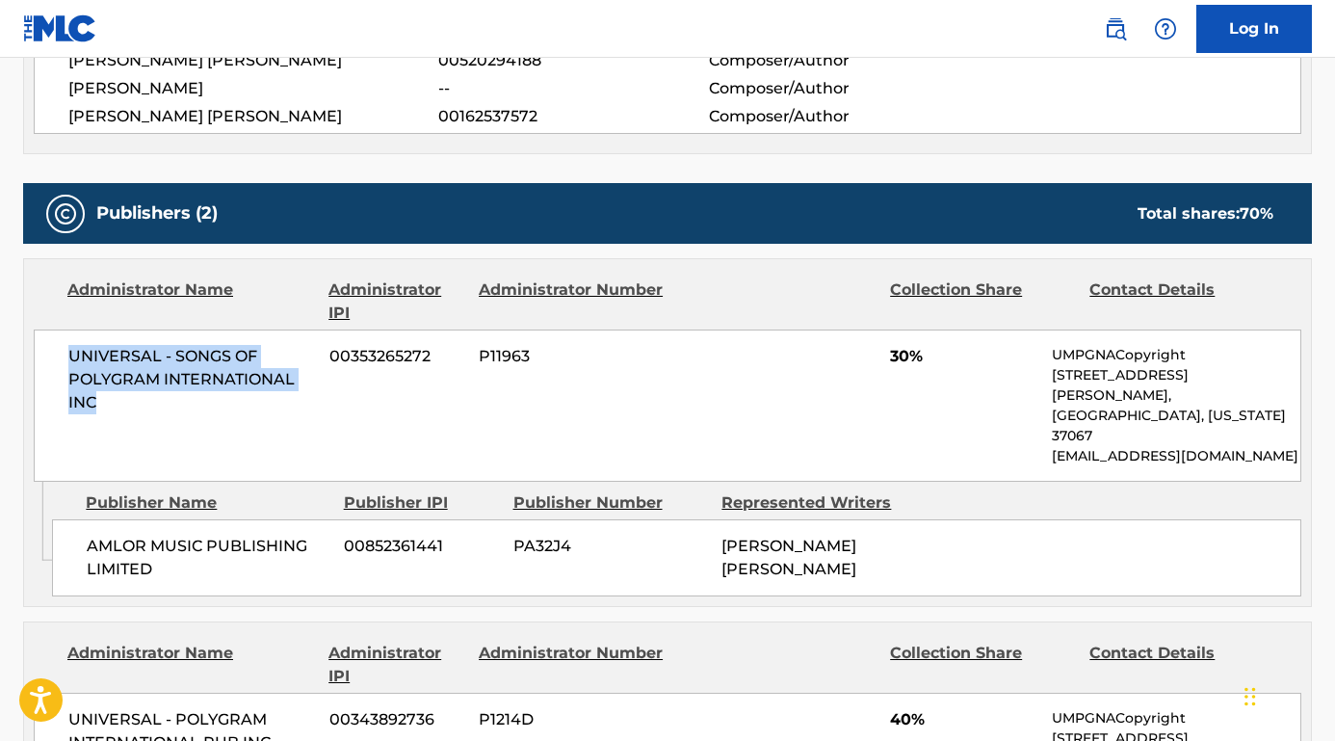
scroll to position [765, 0]
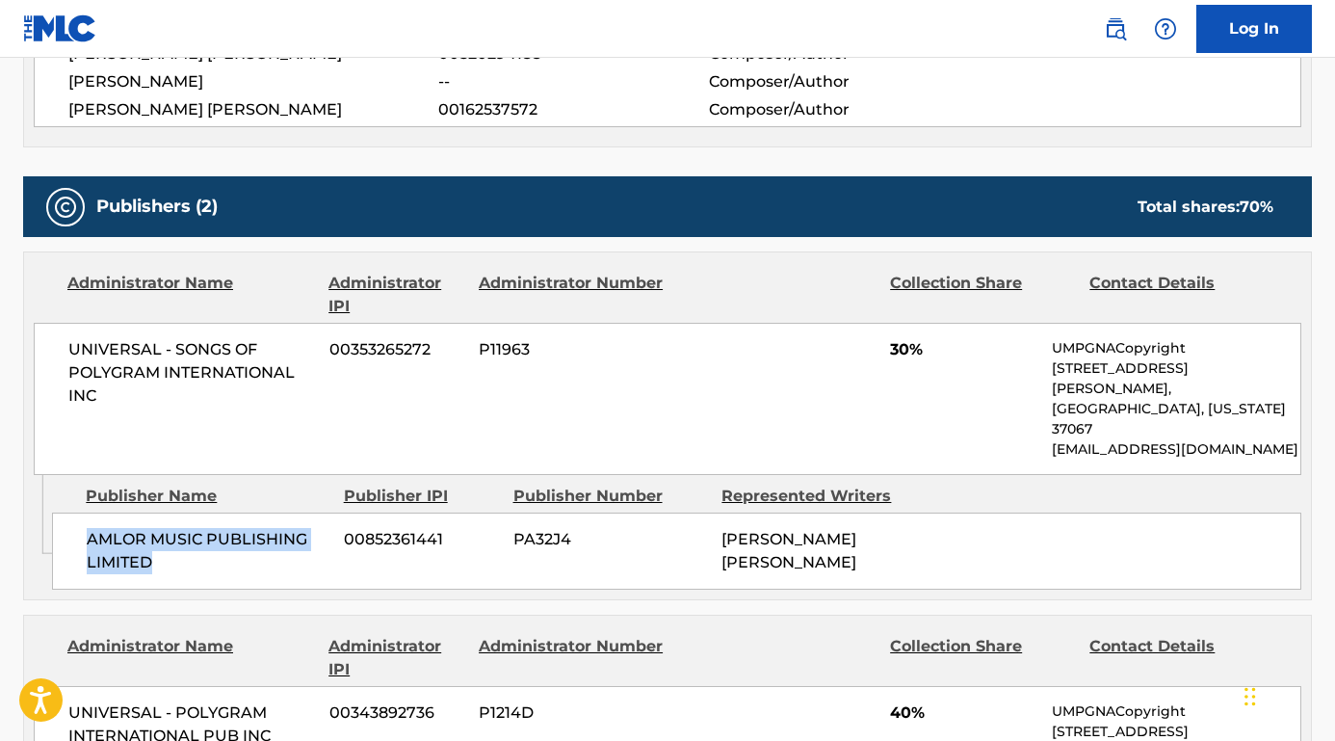
drag, startPoint x: 165, startPoint y: 512, endPoint x: 56, endPoint y: 482, distance: 112.8
click at [56, 512] on div "AMLOR MUSIC PUBLISHING LIMITED 00852361441 PA32J4 [PERSON_NAME] [PERSON_NAME]" at bounding box center [676, 550] width 1249 height 77
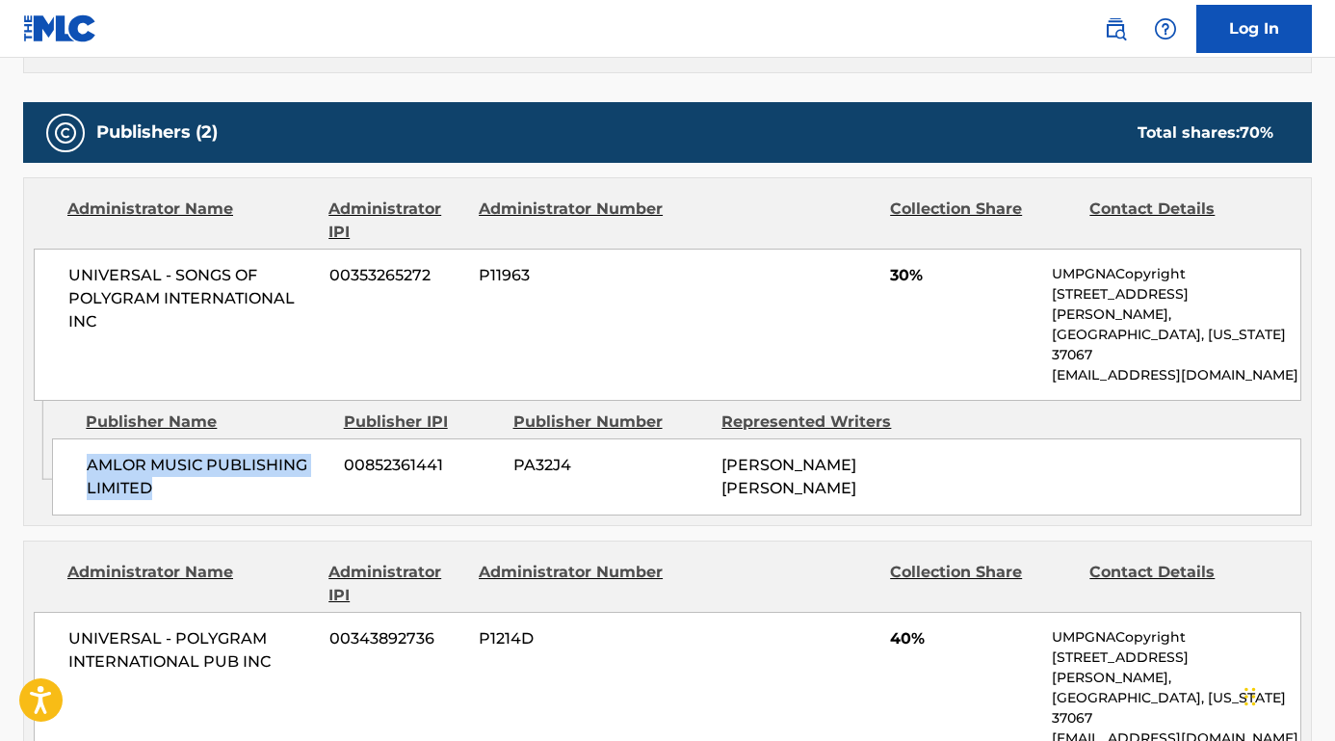
scroll to position [868, 0]
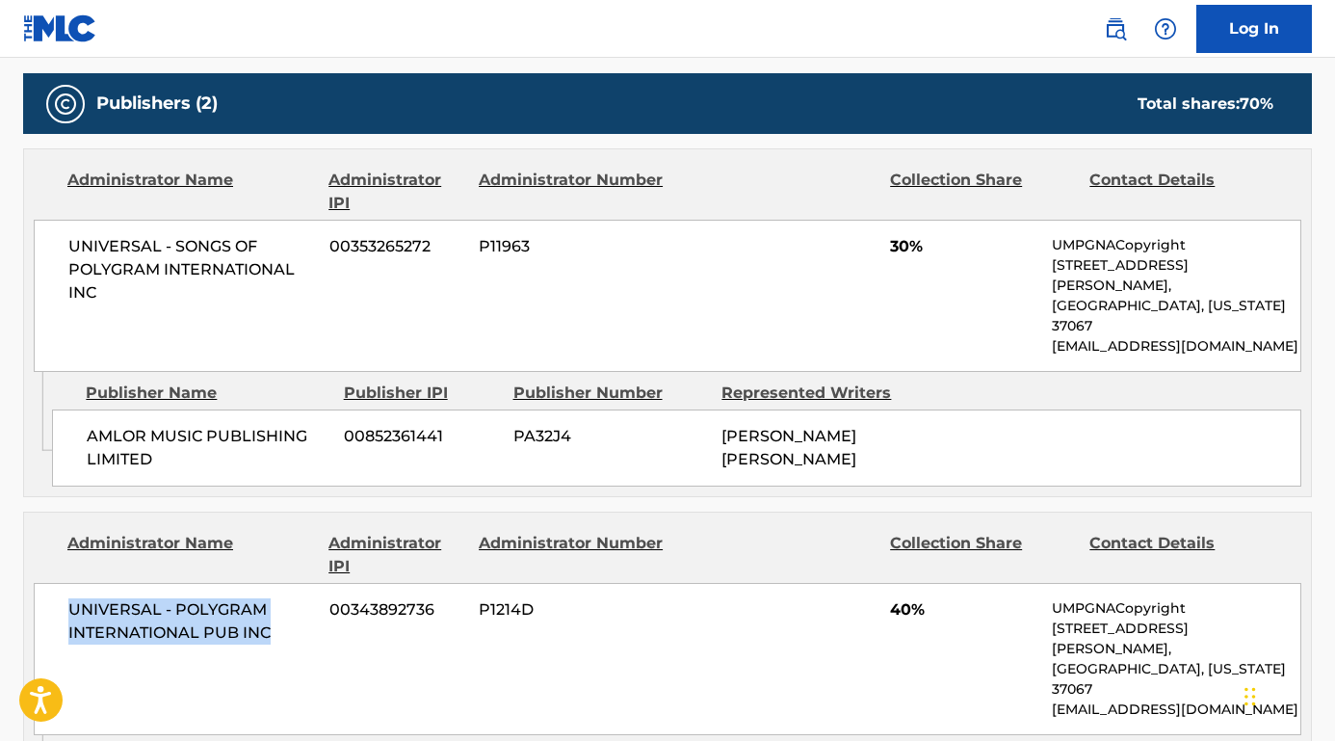
drag, startPoint x: 273, startPoint y: 582, endPoint x: 12, endPoint y: 565, distance: 261.5
click at [12, 567] on div "< Back to public search results Copy work link SPIES Work Detail Member Work Id…" at bounding box center [667, 147] width 1335 height 1819
click at [773, 1] on nav "Log In" at bounding box center [667, 29] width 1335 height 58
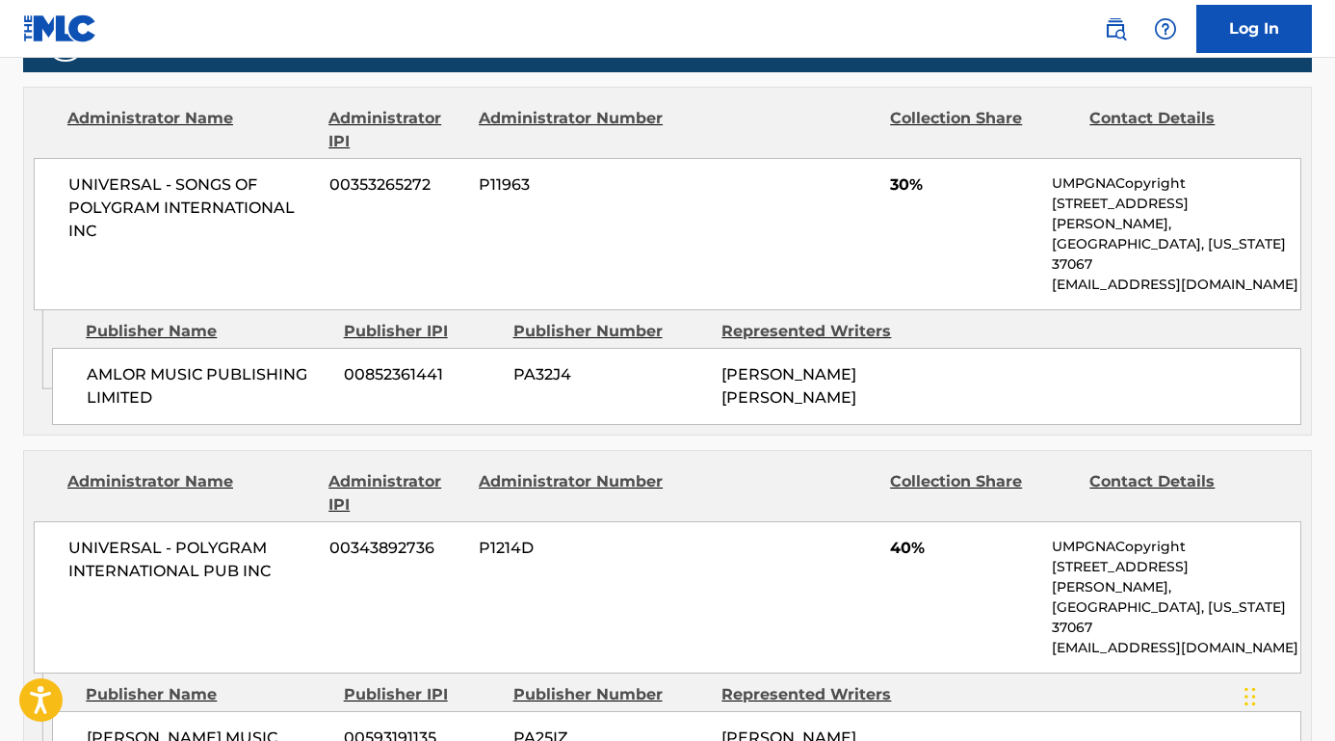
scroll to position [1025, 0]
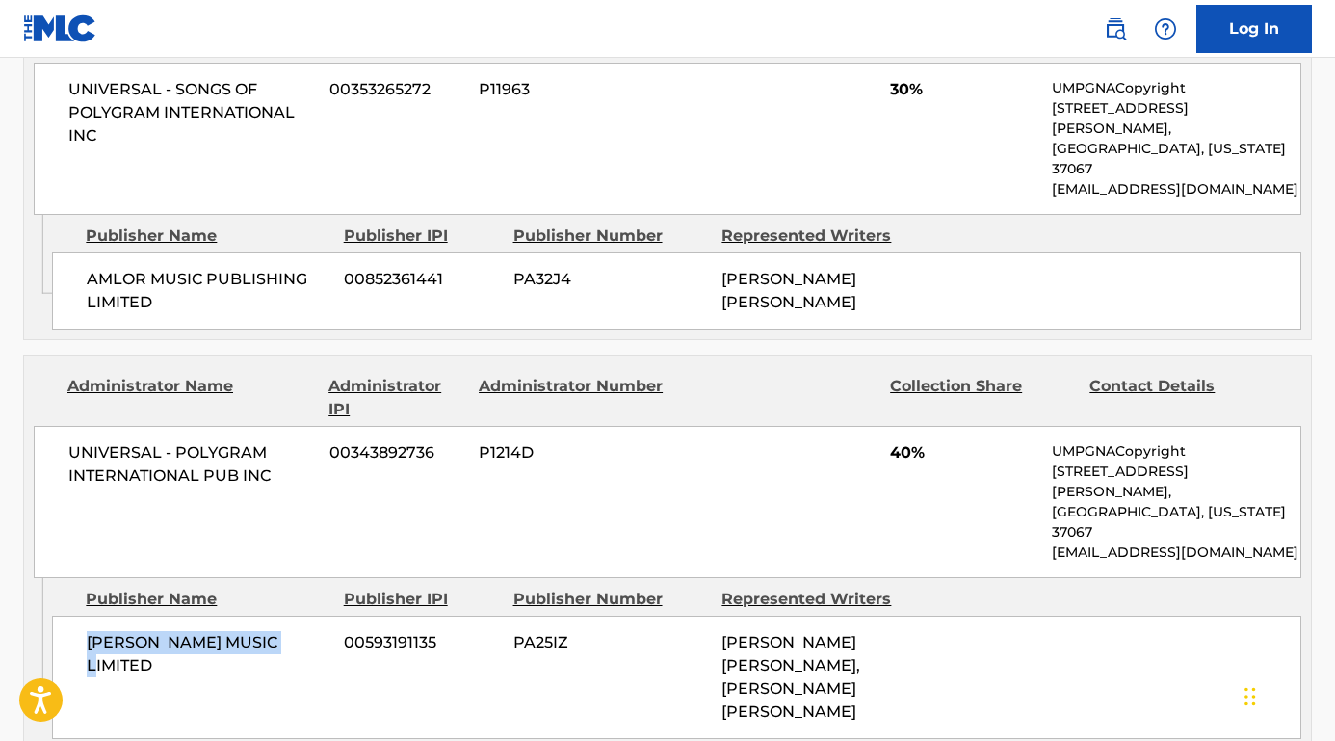
drag, startPoint x: 290, startPoint y: 562, endPoint x: 79, endPoint y: 559, distance: 210.9
click at [79, 615] on div "[PERSON_NAME] MUSIC LIMITED 00593191135 PA25IZ [PERSON_NAME] [PERSON_NAME], [PE…" at bounding box center [676, 676] width 1249 height 123
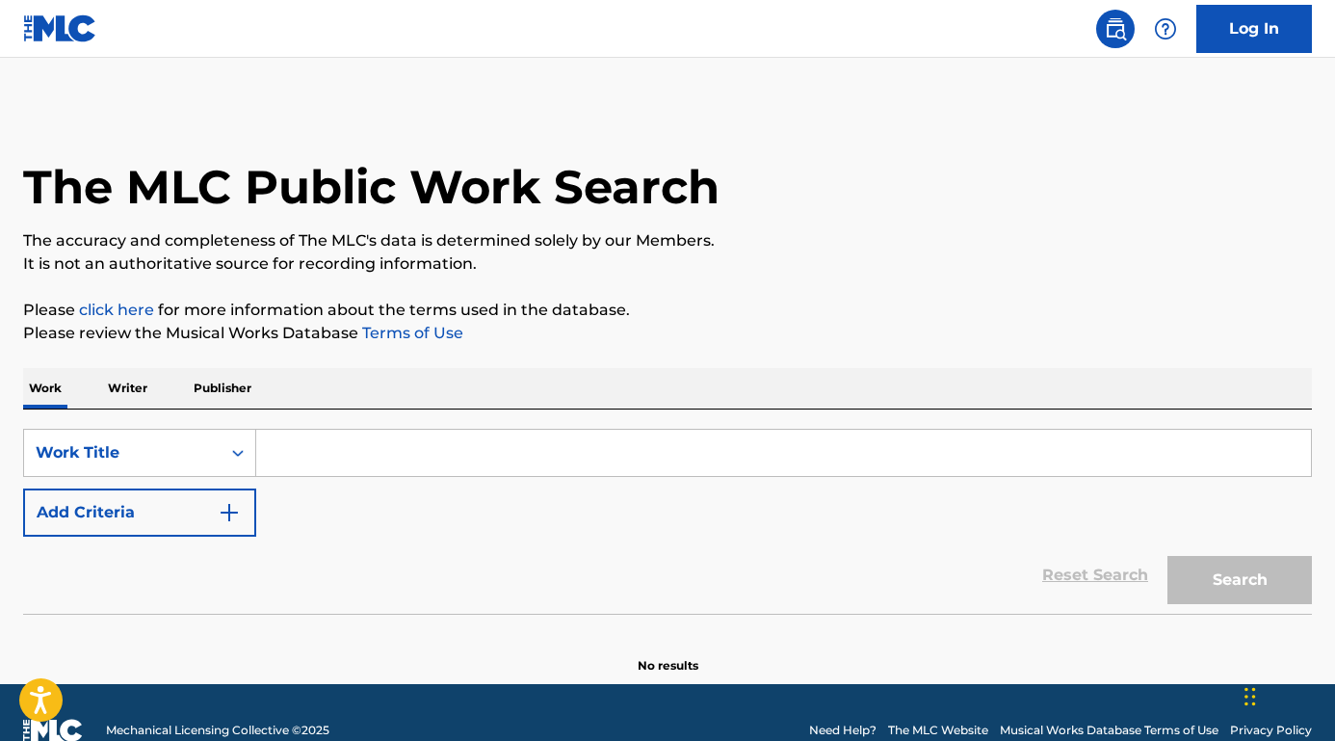
click at [186, 500] on button "Add Criteria" at bounding box center [139, 512] width 233 height 48
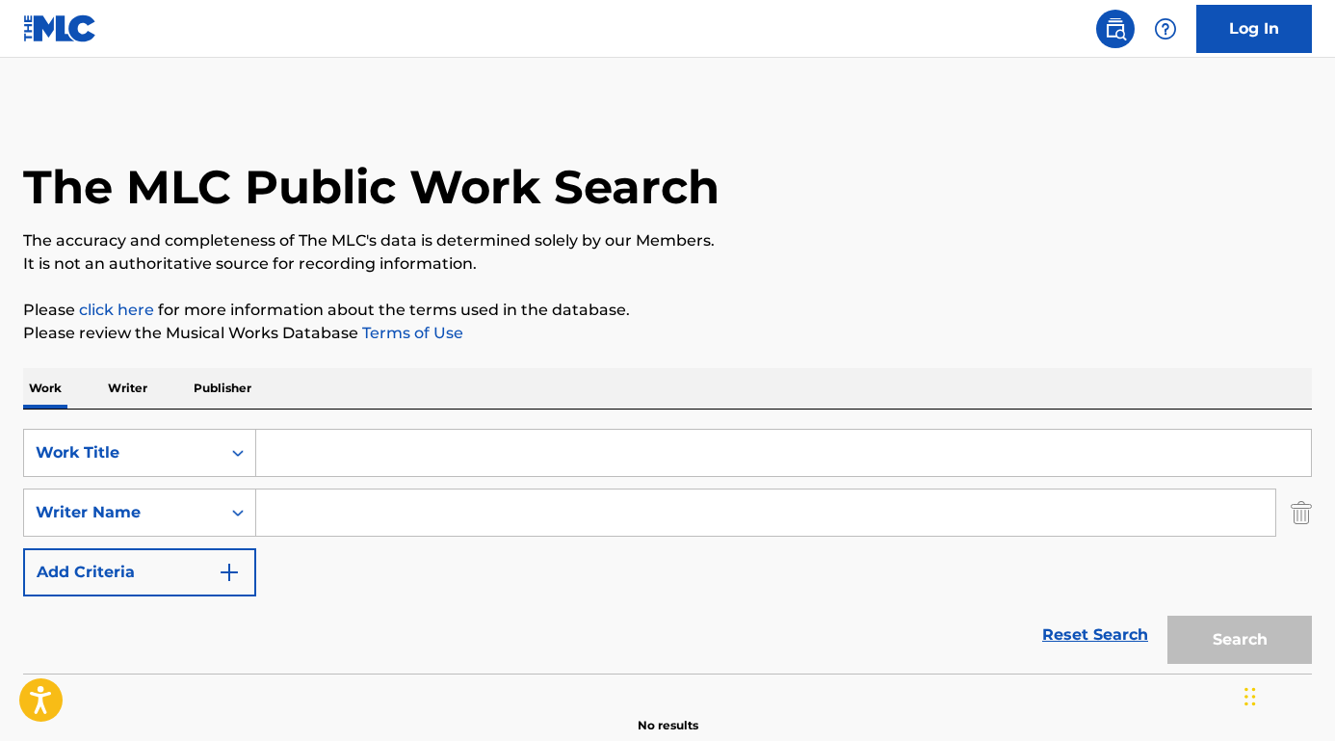
click at [293, 505] on input "Search Form" at bounding box center [765, 512] width 1019 height 46
paste input "Thomas Wesley Pentz"
type input "Thomas Wesley Pentz"
click at [307, 453] on input "Search Form" at bounding box center [783, 453] width 1055 height 46
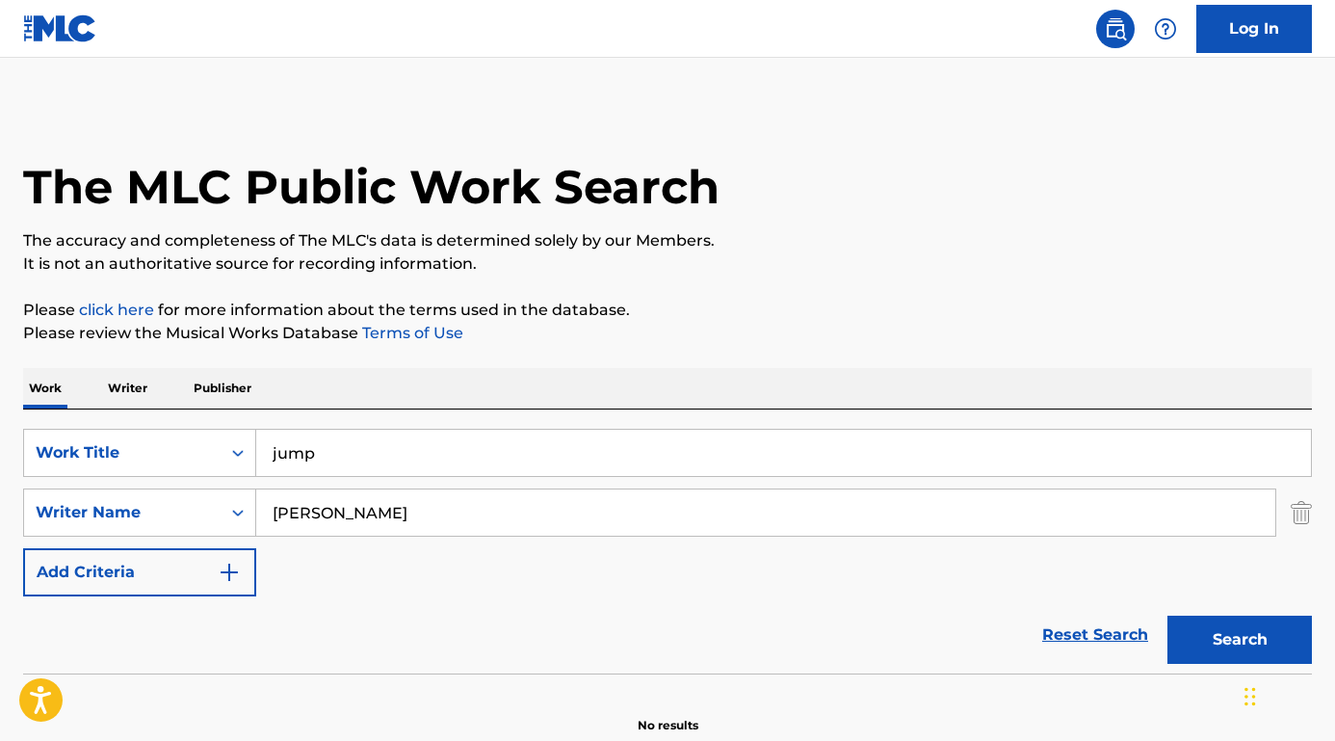
type input "jump"
click at [1239, 639] on button "Search" at bounding box center [1239, 639] width 144 height 48
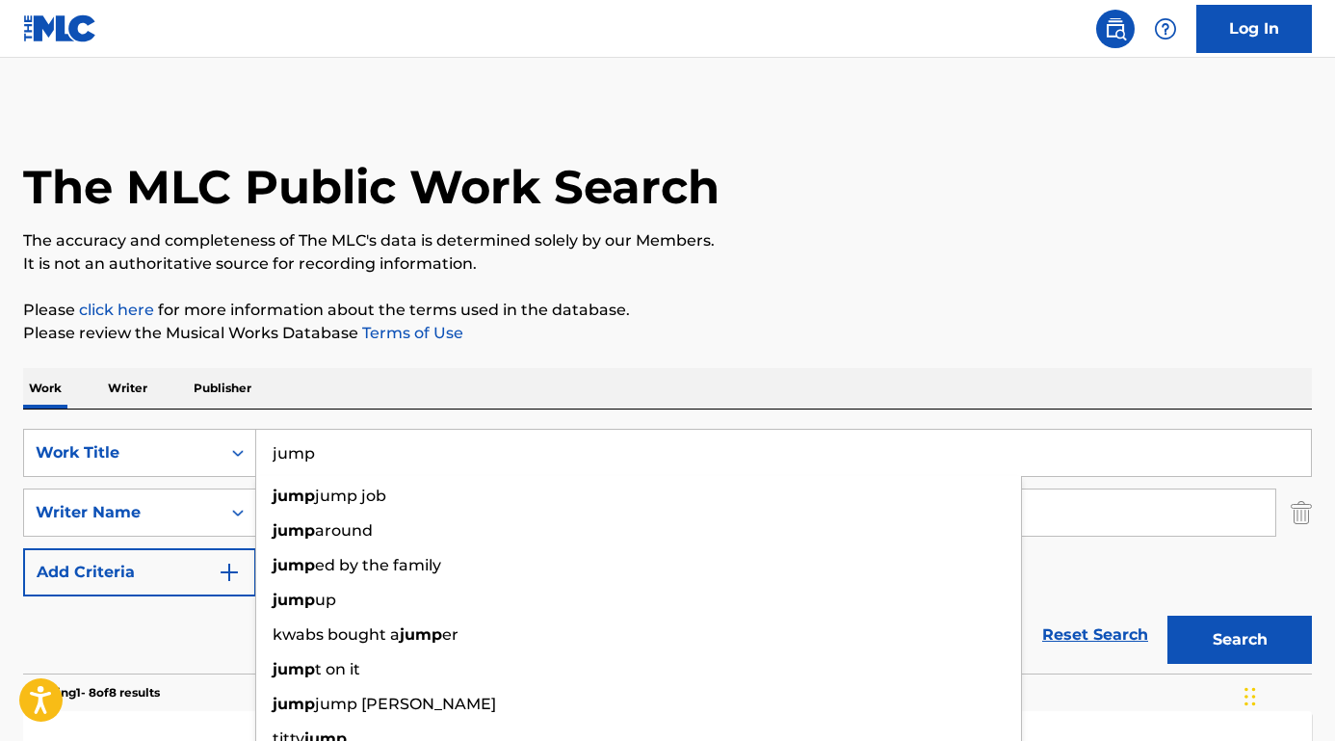
click at [659, 257] on p "It is not an authoritative source for recording information." at bounding box center [667, 263] width 1289 height 23
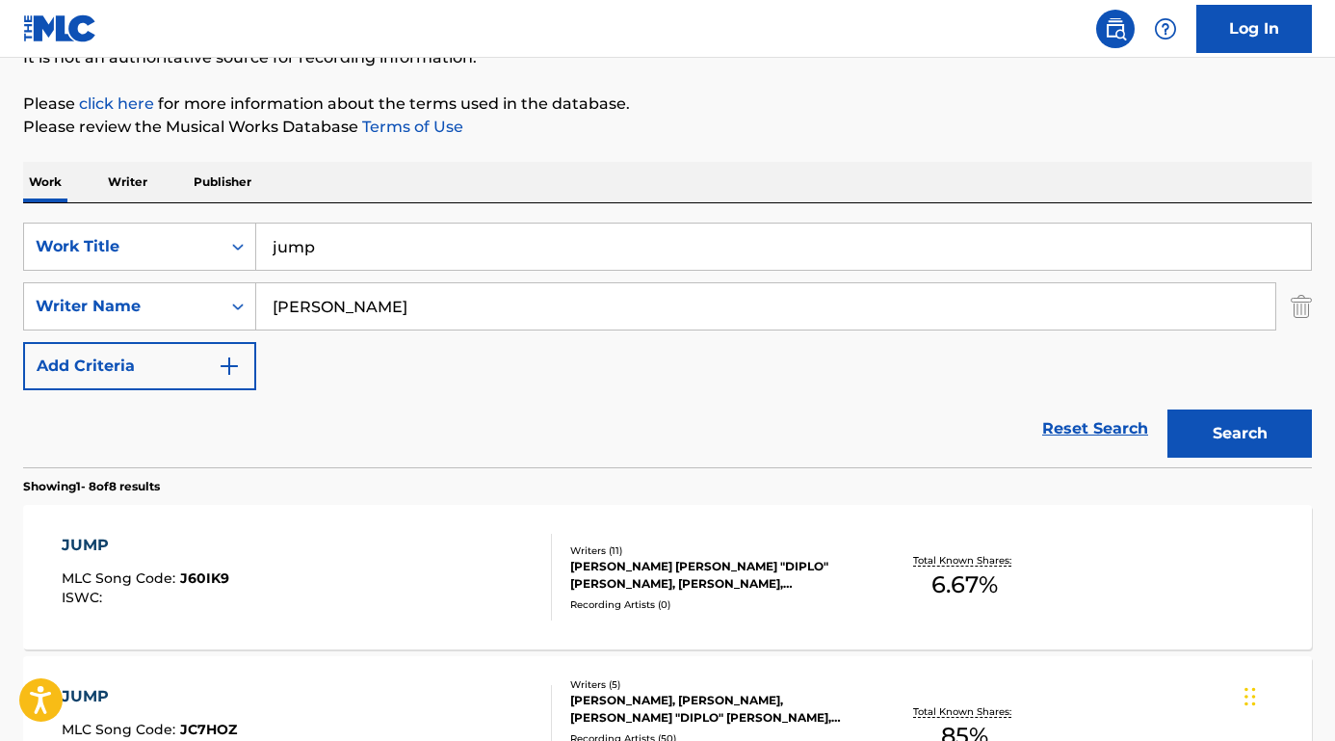
scroll to position [178, 0]
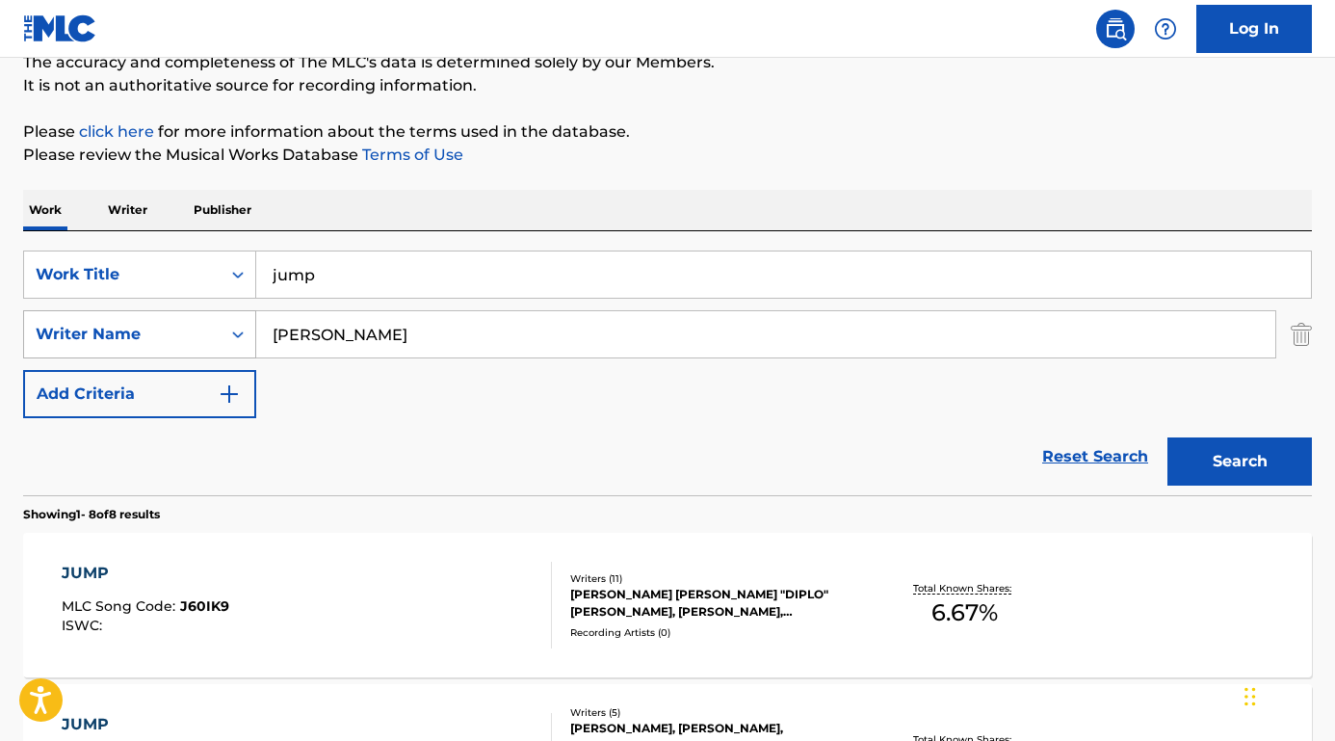
drag, startPoint x: 403, startPoint y: 341, endPoint x: 210, endPoint y: 316, distance: 194.2
click at [210, 316] on div "SearchWithCriteria26a6f3f5-5a57-4c07-95de-8bf8c5bc5dc9 Writer Name Thomas Wesle…" at bounding box center [667, 334] width 1289 height 48
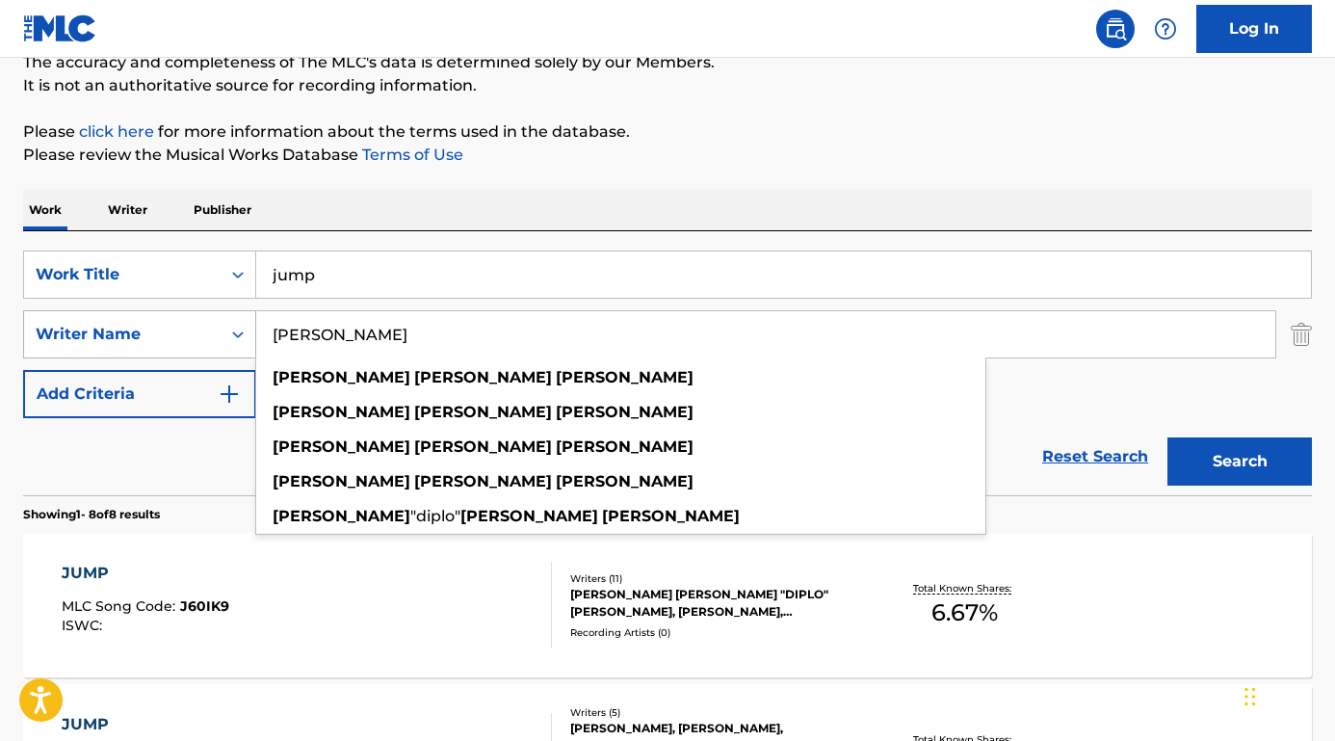
type input "Pentz"
click at [1239, 461] on button "Search" at bounding box center [1239, 461] width 144 height 48
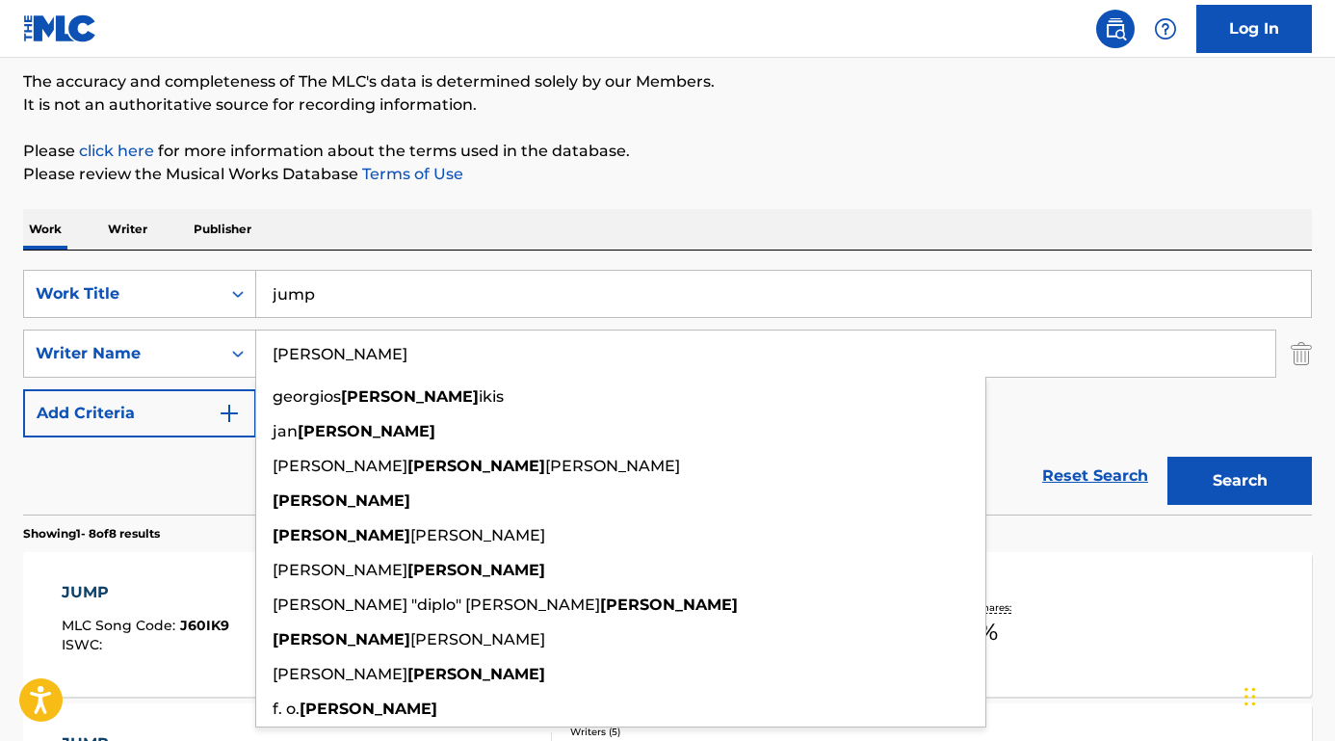
scroll to position [158, 0]
click at [189, 474] on div "Reset Search Search" at bounding box center [667, 476] width 1289 height 77
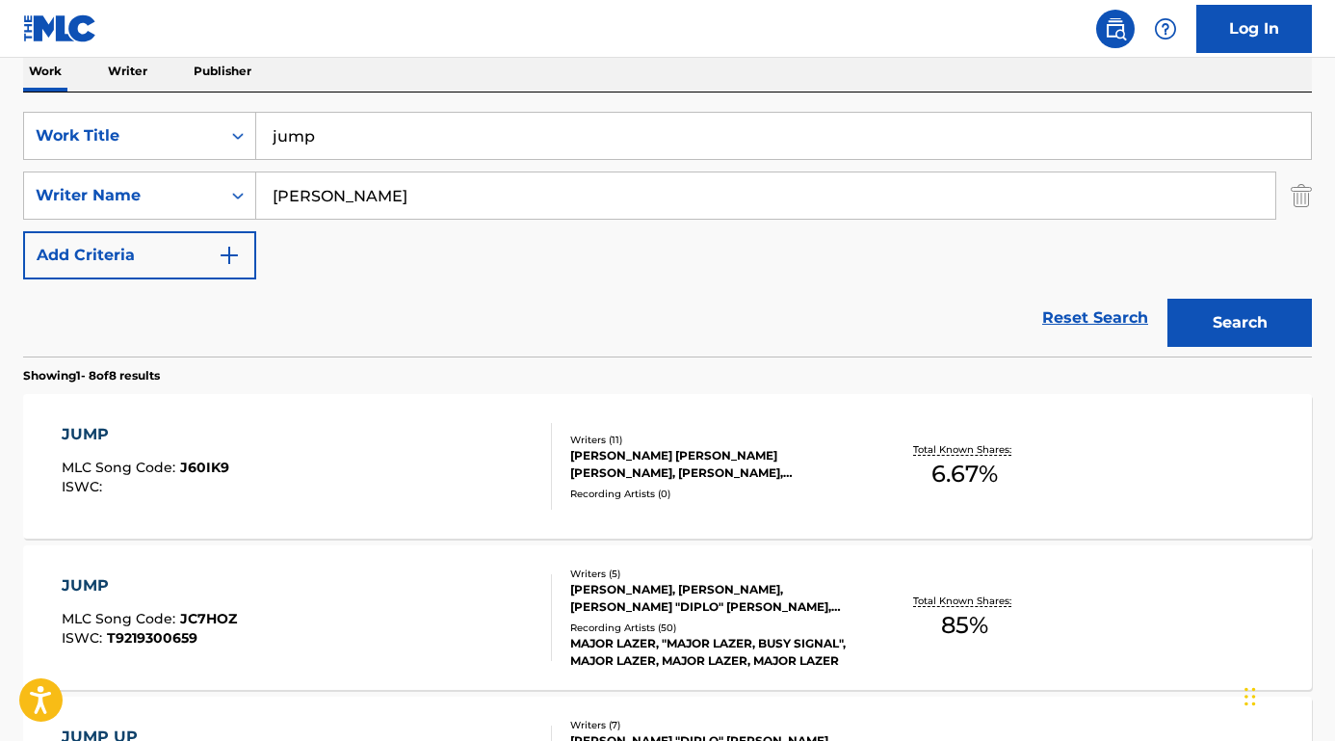
scroll to position [334, 0]
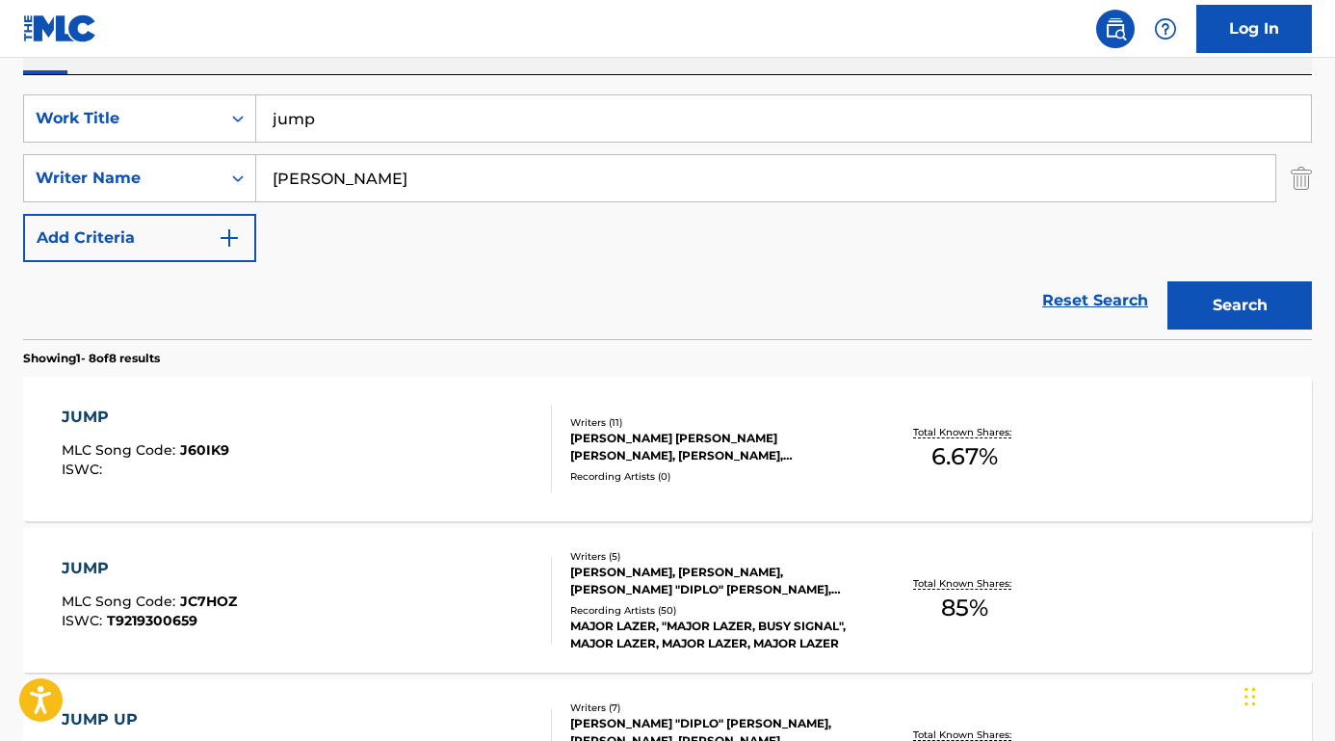
click at [96, 414] on div "JUMP" at bounding box center [146, 416] width 168 height 23
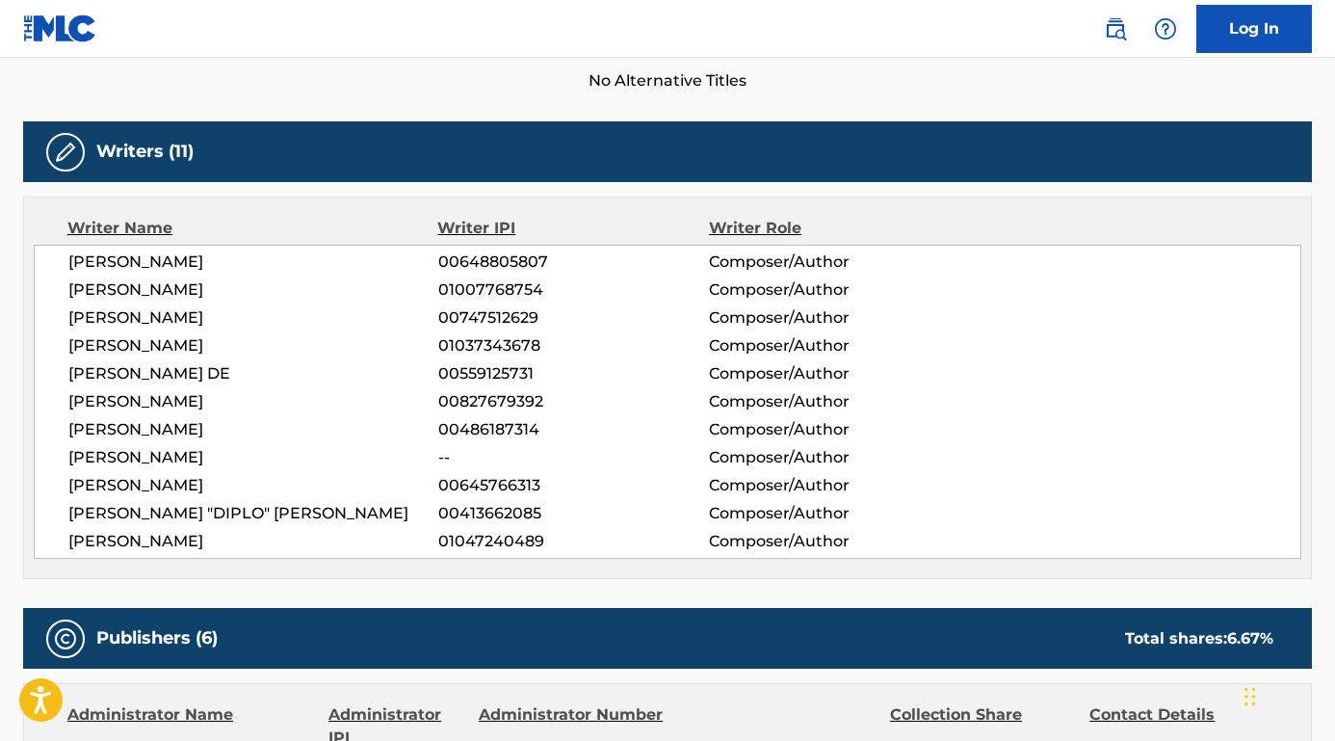
scroll to position [580, 0]
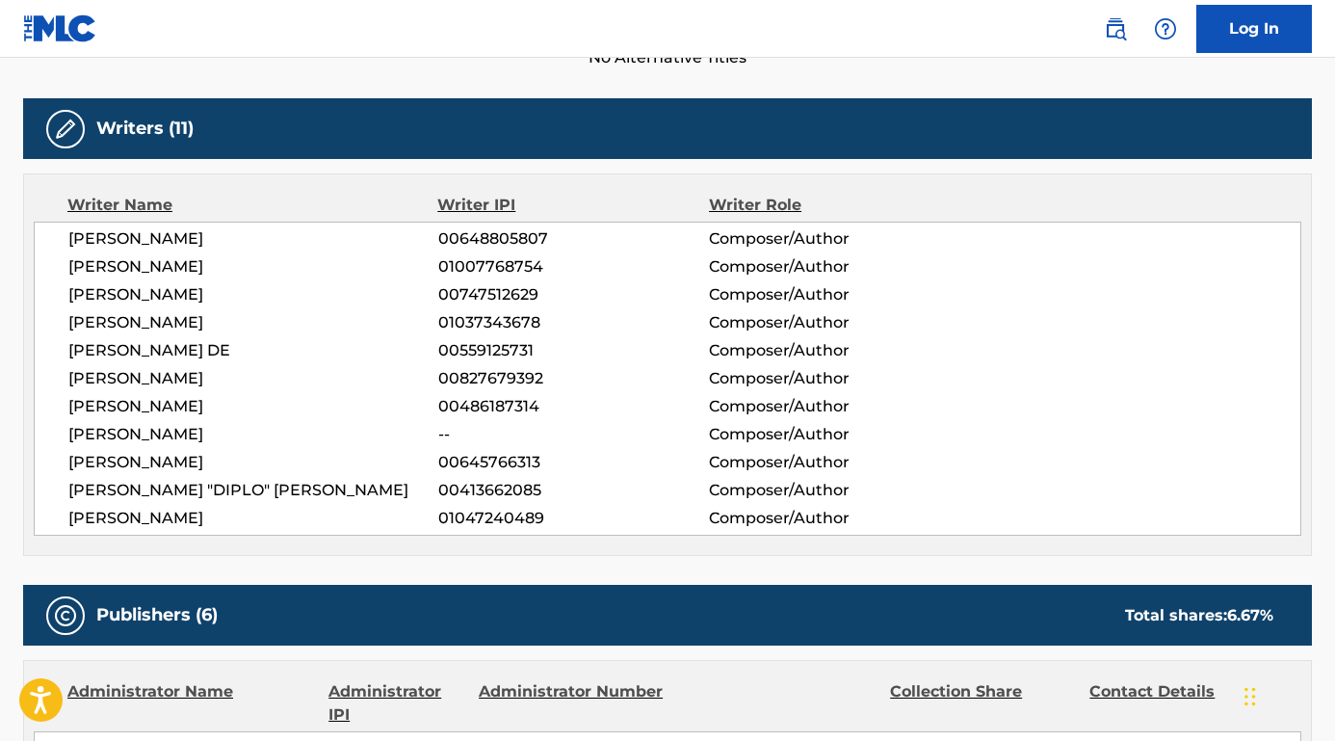
click at [75, 236] on span "MALACHI KALIN COHEN" at bounding box center [253, 238] width 370 height 23
drag, startPoint x: 66, startPoint y: 233, endPoint x: 310, endPoint y: 236, distance: 243.7
click at [310, 236] on div "MALACHI KALIN COHEN 00648805807 Composer/Author JESSE DANIEL BLUMENFELD 0100776…" at bounding box center [667, 378] width 1267 height 314
copy span "MALACHI KALIN COHEN"
drag, startPoint x: 65, startPoint y: 268, endPoint x: 351, endPoint y: 275, distance: 285.2
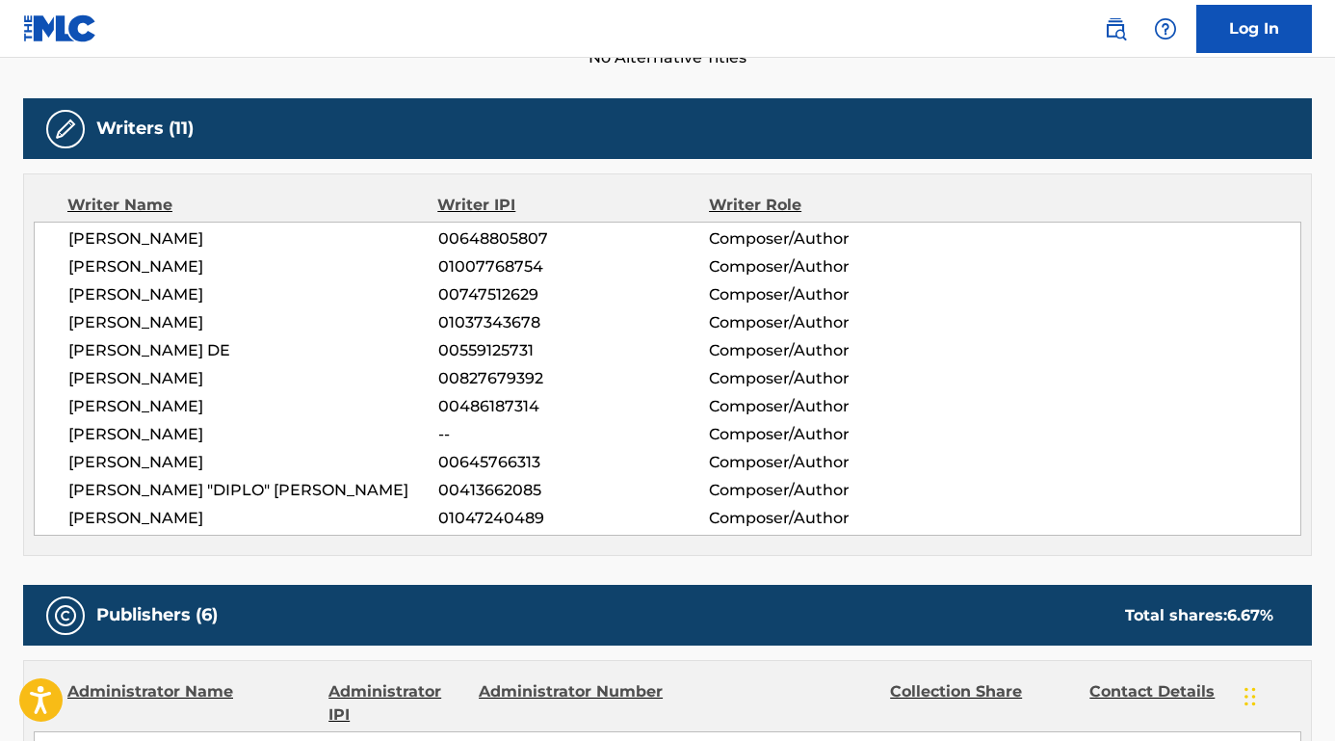
click at [351, 275] on div "MALACHI KALIN COHEN 00648805807 Composer/Author JESSE DANIEL BLUMENFELD 0100776…" at bounding box center [667, 378] width 1267 height 314
copy span "JESSE DANIEL BLUMENFELD"
drag, startPoint x: 64, startPoint y: 291, endPoint x: 269, endPoint y: 295, distance: 205.2
click at [269, 295] on div "MALACHI KALIN COHEN 00648805807 Composer/Author JESSE DANIEL BLUMENFELD 0100776…" at bounding box center [667, 378] width 1267 height 314
copy span "ERIC ALBERTO LOPEZ"
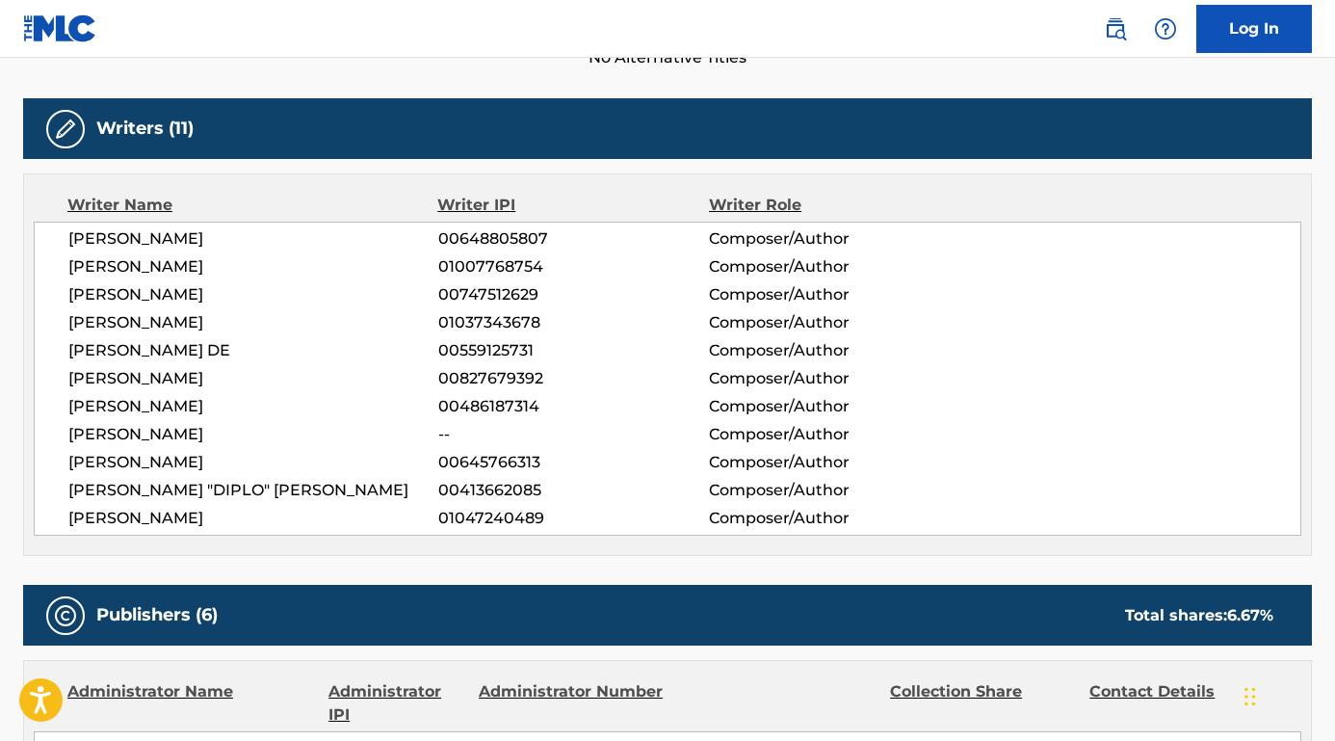
drag, startPoint x: 214, startPoint y: 314, endPoint x: 56, endPoint y: 323, distance: 158.2
click at [56, 323] on div "MALACHI KALIN COHEN 00648805807 Composer/Author JESSE DANIEL BLUMENFELD 0100776…" at bounding box center [667, 378] width 1267 height 314
copy span "CLAUDIA COONEY"
drag, startPoint x: 202, startPoint y: 355, endPoint x: 43, endPoint y: 354, distance: 158.9
click at [43, 354] on div "MALACHI KALIN COHEN 00648805807 Composer/Author JESSE DANIEL BLUMENFELD 0100776…" at bounding box center [667, 378] width 1267 height 314
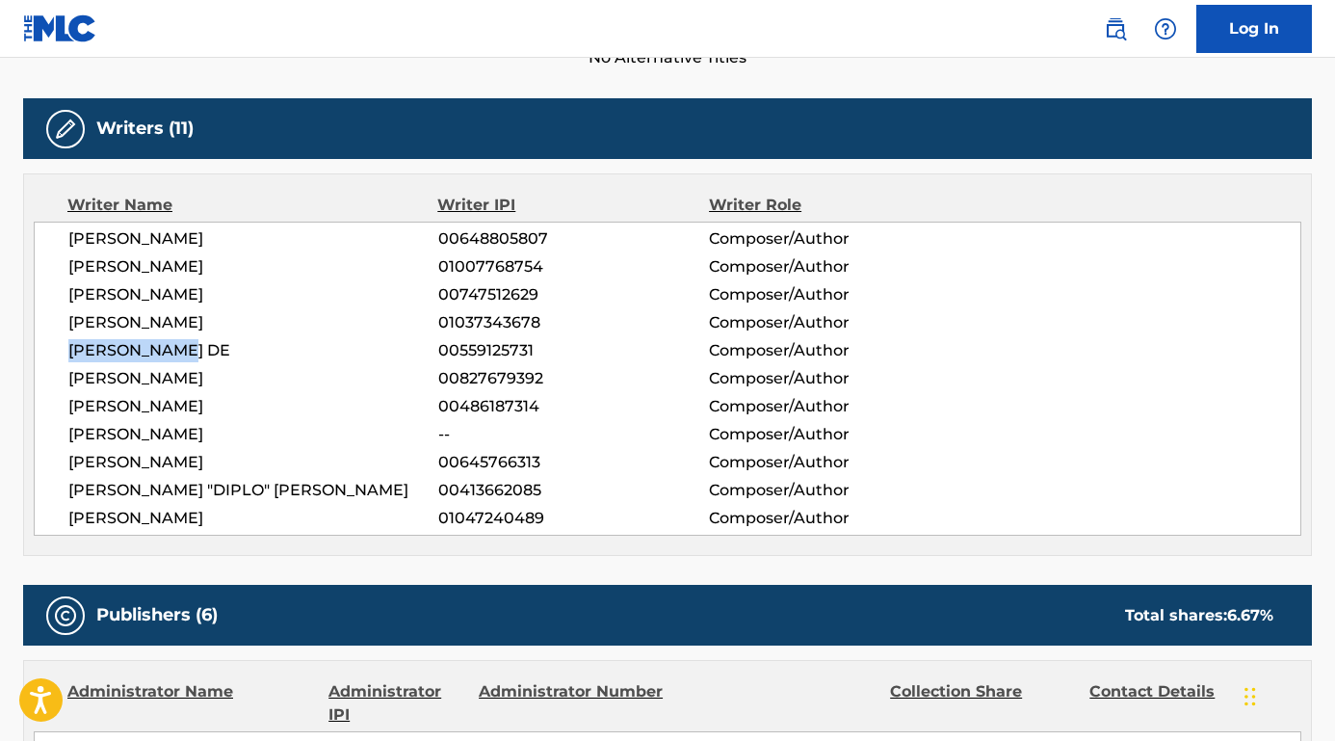
copy span "BOAZ JONG DE"
drag, startPoint x: 317, startPoint y: 376, endPoint x: 68, endPoint y: 375, distance: 248.5
click at [68, 376] on span "ISABELLE GBOTTO CARLSSON" at bounding box center [253, 378] width 370 height 23
copy span "ISABELLE GBOTTO CARLSSON"
drag, startPoint x: 209, startPoint y: 412, endPoint x: 39, endPoint y: 412, distance: 169.5
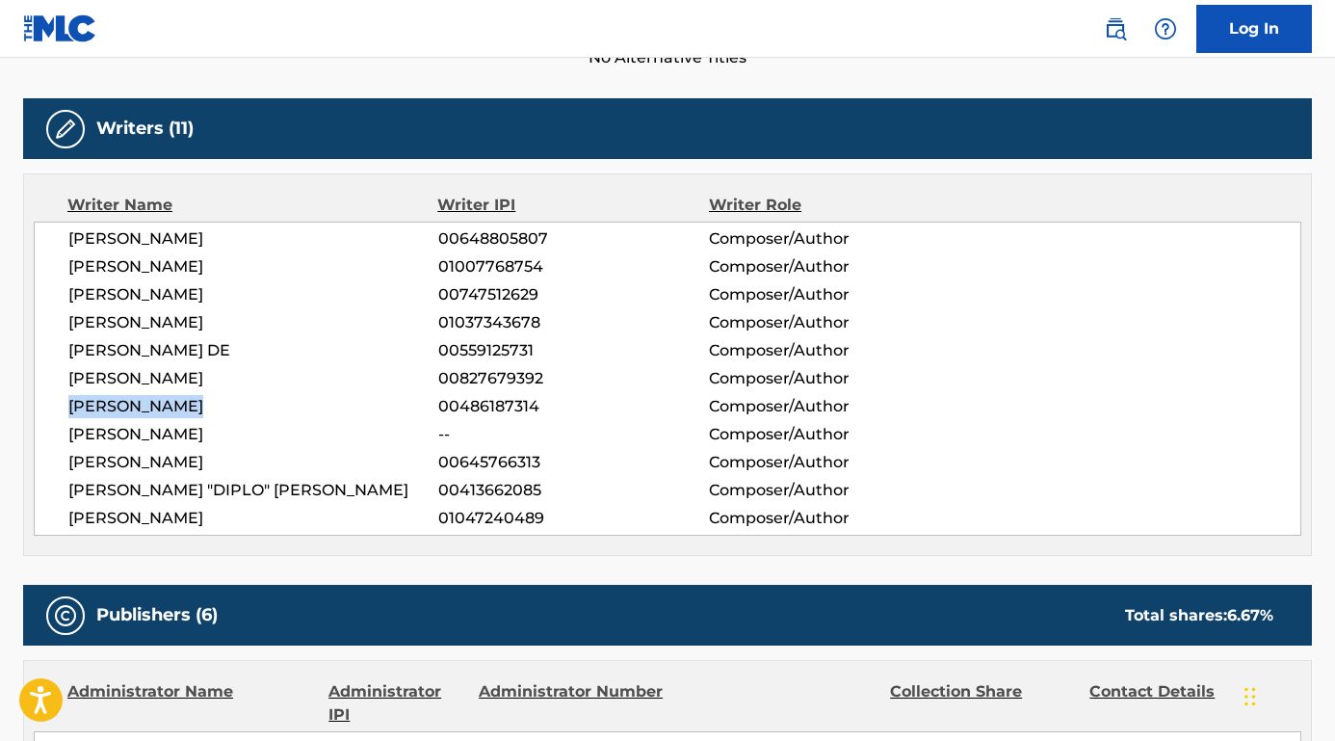
click at [39, 412] on div "MALACHI KALIN COHEN 00648805807 Composer/Author JESSE DANIEL BLUMENFELD 0100776…" at bounding box center [667, 378] width 1267 height 314
copy span "PARK HONG JUN"
click at [805, 0] on nav "Log In" at bounding box center [667, 29] width 1335 height 58
drag, startPoint x: 213, startPoint y: 430, endPoint x: 50, endPoint y: 429, distance: 162.8
click at [50, 429] on div "MALACHI KALIN COHEN 00648805807 Composer/Author JESSE DANIEL BLUMENFELD 0100776…" at bounding box center [667, 378] width 1267 height 314
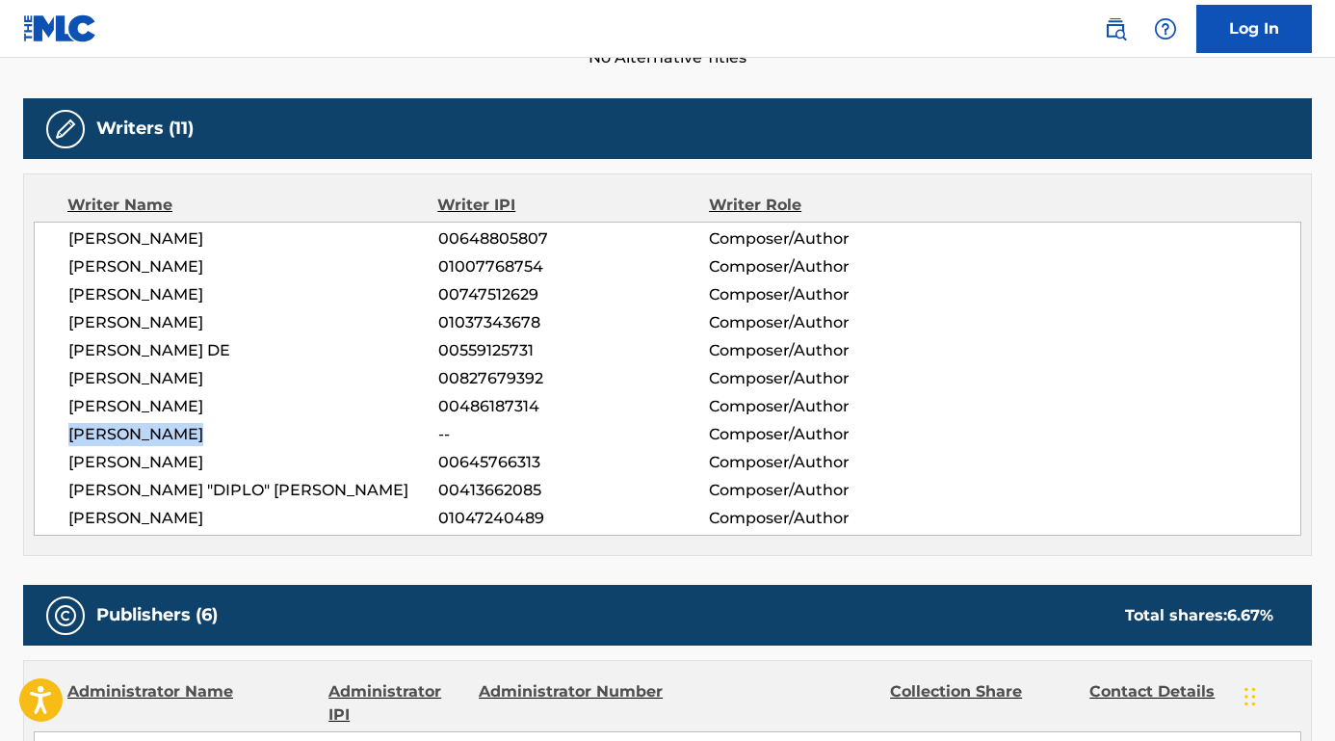
copy span "JEONG HUN SEO"
drag, startPoint x: 266, startPoint y: 469, endPoint x: 69, endPoint y: 466, distance: 196.5
click at [69, 466] on span "LENNARD OESTMANN" at bounding box center [253, 462] width 370 height 23
copy span "LENNARD OESTMANN"
drag, startPoint x: 347, startPoint y: 492, endPoint x: 56, endPoint y: 491, distance: 290.8
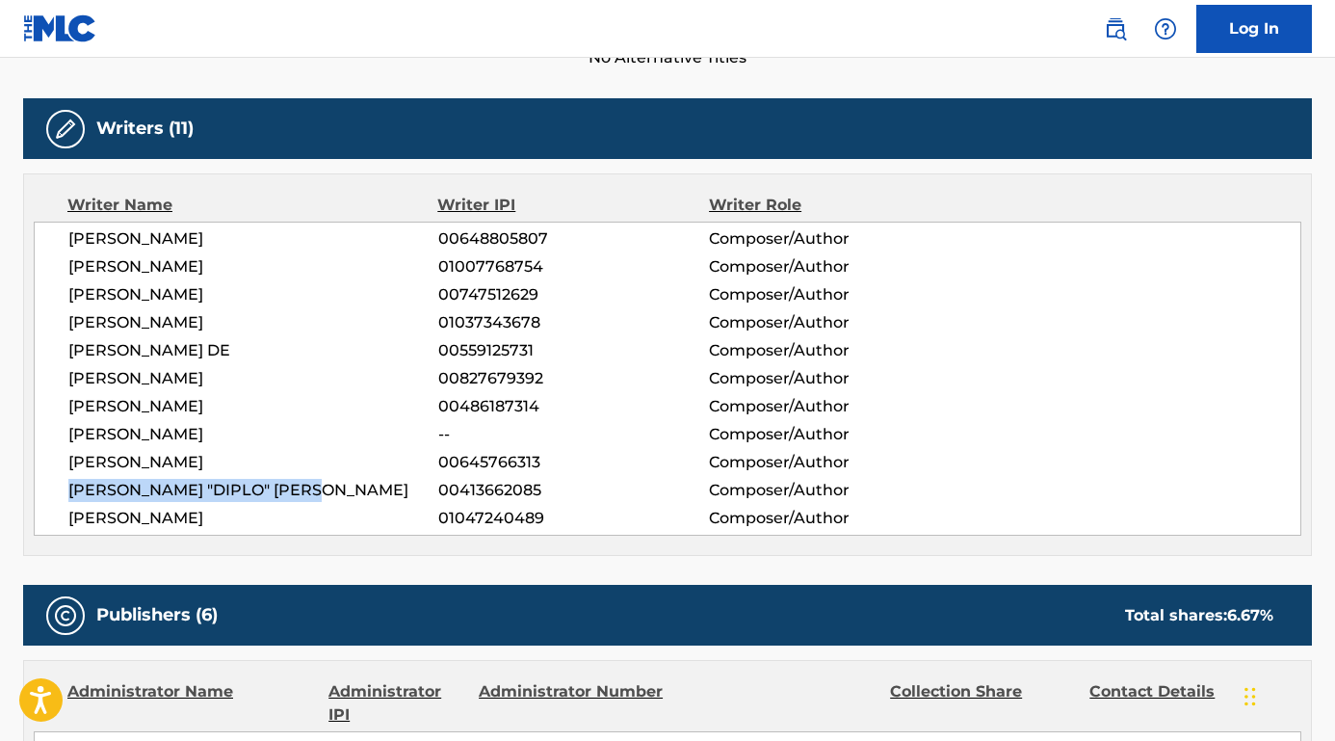
click at [56, 491] on div "MALACHI KALIN COHEN 00648805807 Composer/Author JESSE DANIEL BLUMENFELD 0100776…" at bounding box center [667, 378] width 1267 height 314
copy span "THOMAS "DIPLO" WESLEY PENTZ"
drag, startPoint x: 236, startPoint y: 521, endPoint x: 49, endPoint y: 516, distance: 186.9
click at [49, 516] on div "MALACHI KALIN COHEN 00648805807 Composer/Author JESSE DANIEL BLUMENFELD 0100776…" at bounding box center [667, 378] width 1267 height 314
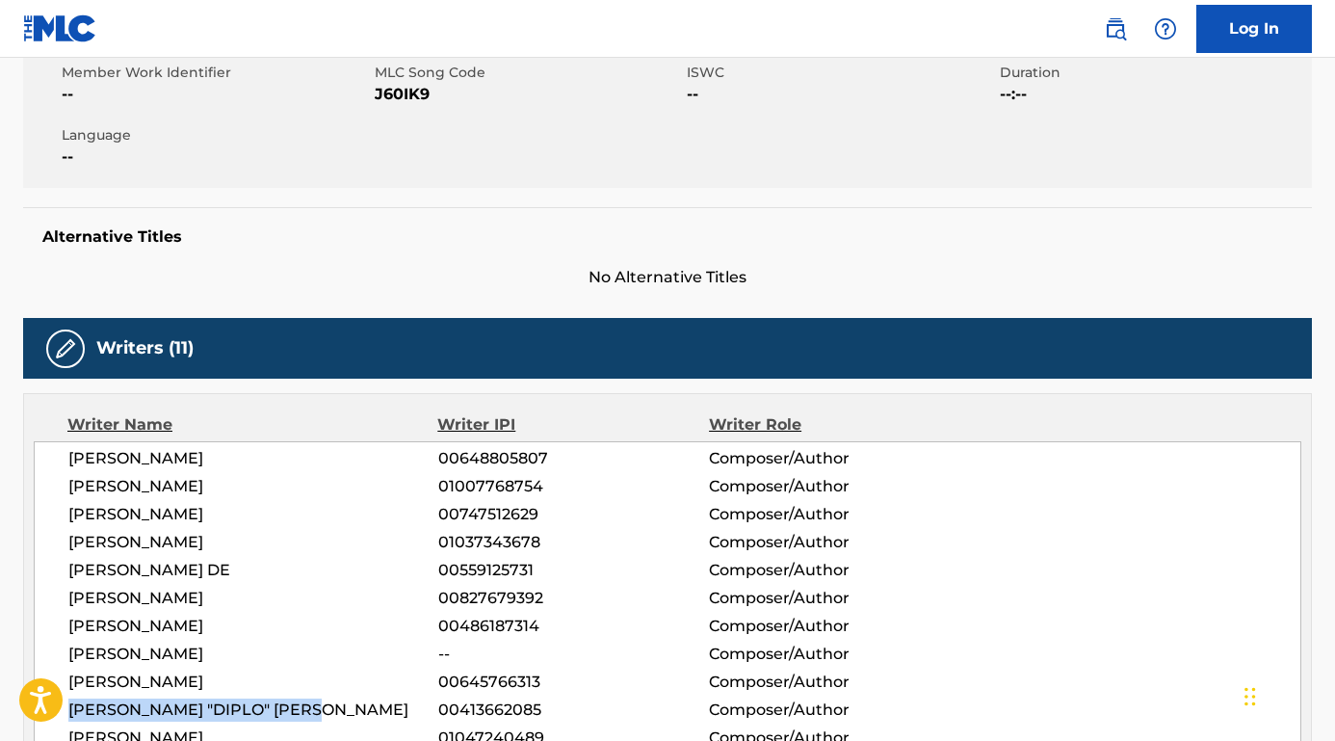
scroll to position [337, 0]
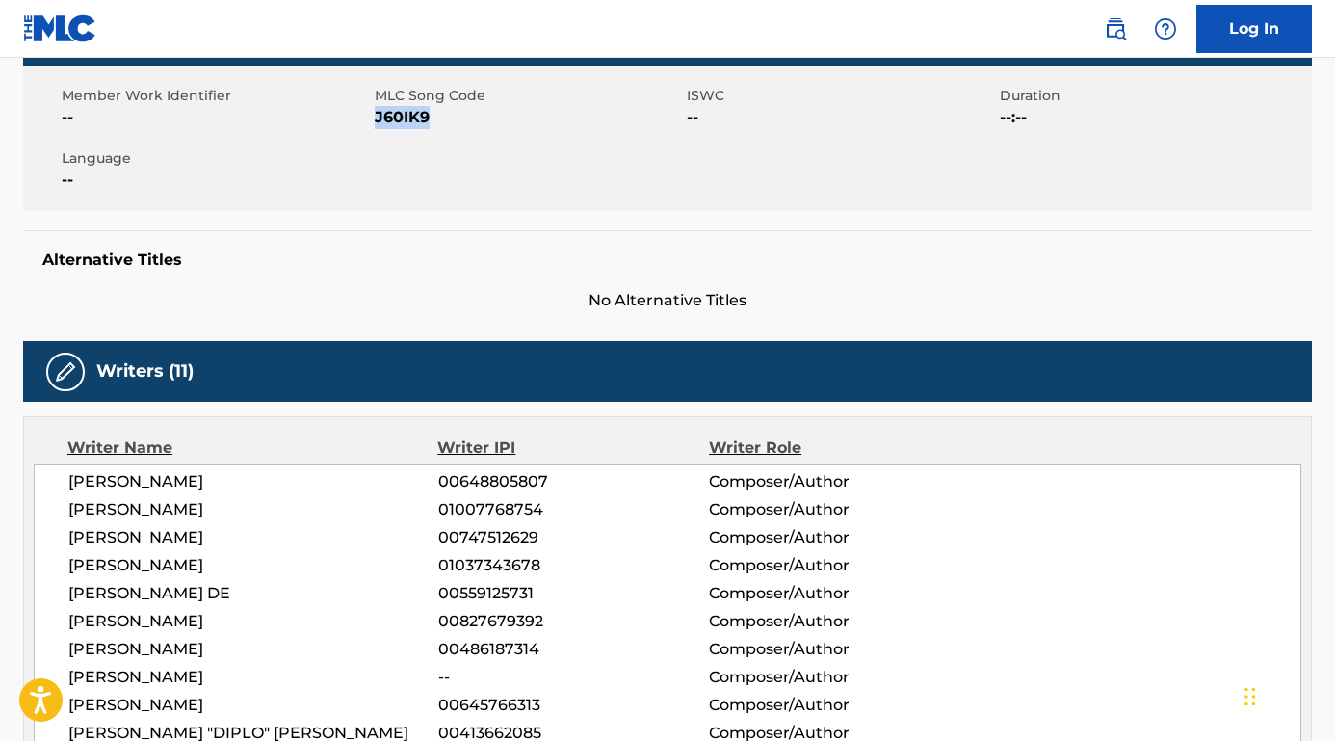
drag, startPoint x: 471, startPoint y: 120, endPoint x: 376, endPoint y: 121, distance: 95.3
click at [376, 121] on span "J60IK9" at bounding box center [529, 117] width 308 height 23
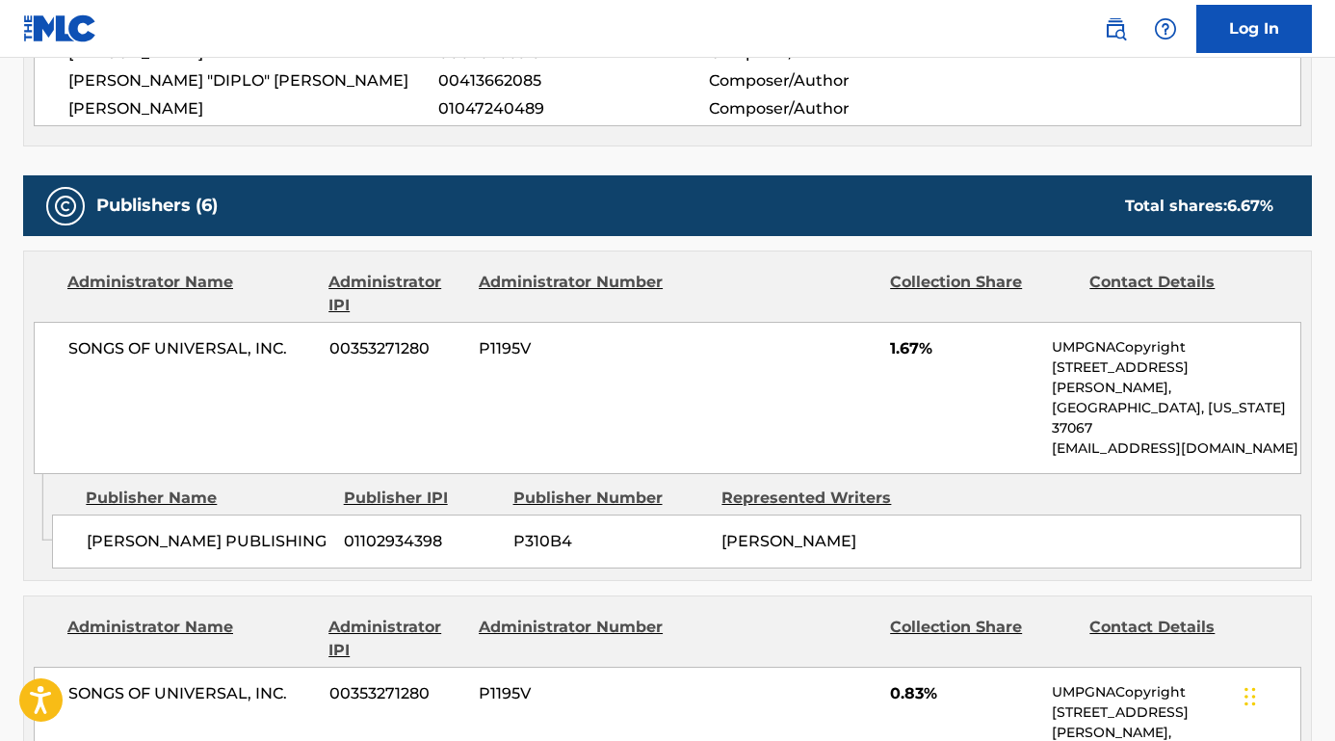
scroll to position [1134, 0]
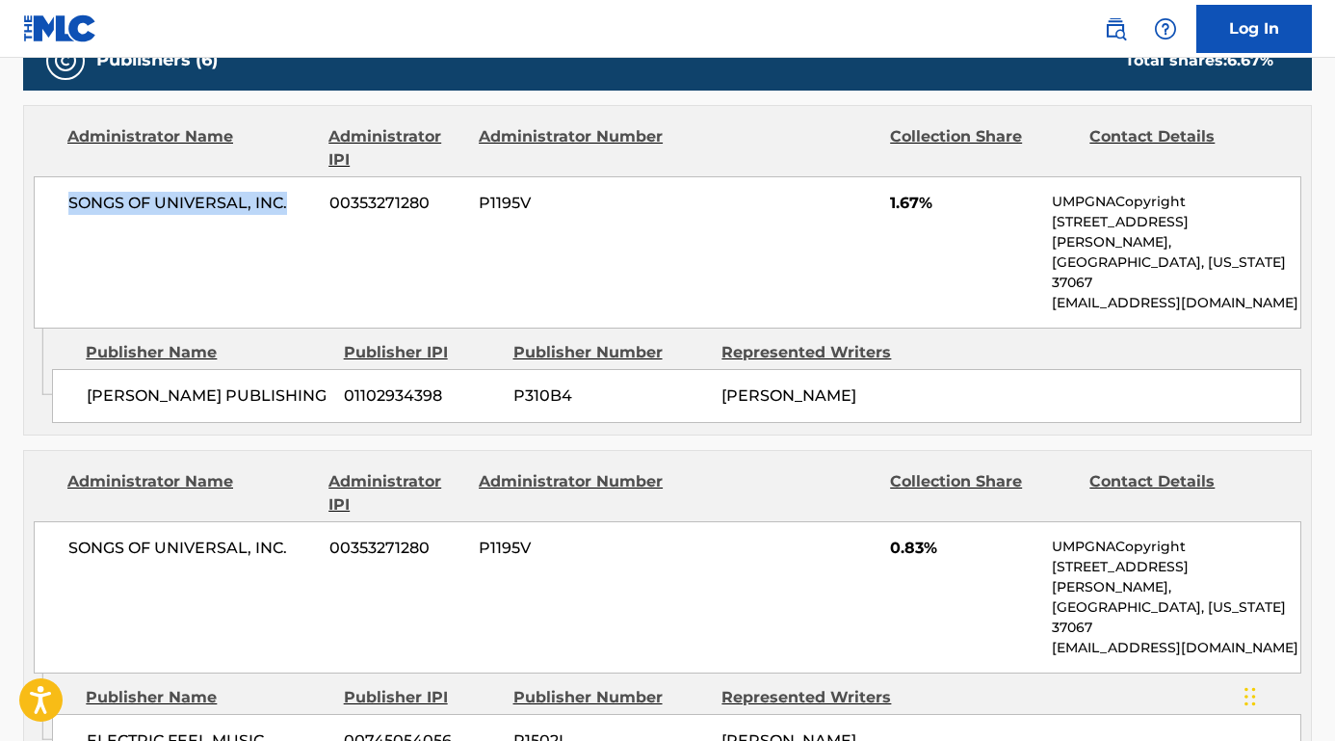
drag, startPoint x: 302, startPoint y: 203, endPoint x: 30, endPoint y: 203, distance: 272.5
click at [30, 203] on div "Administrator Name Administrator IPI Administrator Number Collection Share Cont…" at bounding box center [667, 217] width 1287 height 222
drag, startPoint x: 226, startPoint y: 397, endPoint x: 24, endPoint y: 336, distance: 211.1
click at [24, 336] on div "Admin Original Publisher Connecting Line Publisher Name Publisher IPI Publisher…" at bounding box center [667, 381] width 1287 height 106
click at [157, 384] on span "JESSE BLUMENFELD PUBLISHING" at bounding box center [208, 395] width 243 height 23
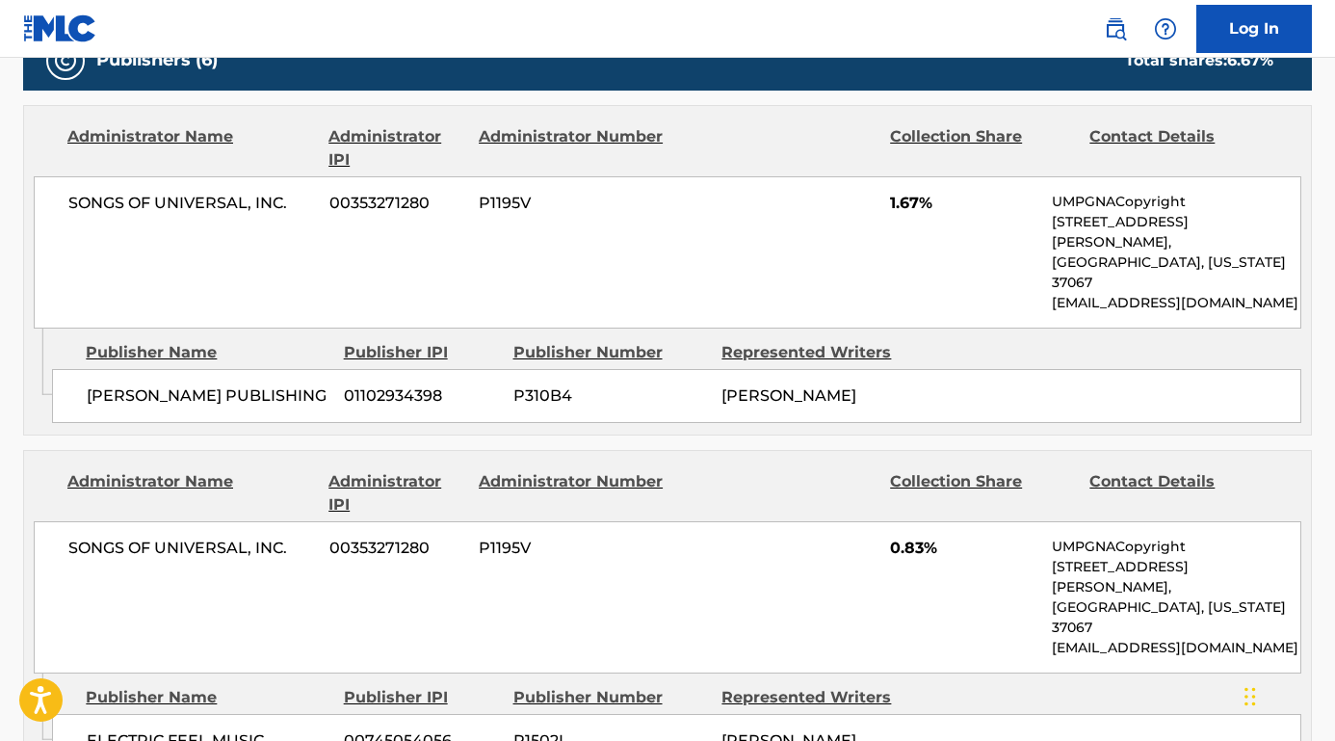
drag, startPoint x: 195, startPoint y: 376, endPoint x: 82, endPoint y: 349, distance: 116.8
click at [82, 369] on div "JESSE BLUMENFELD PUBLISHING 01102934398 P310B4 JESSE DANIEL BLUMENFELD" at bounding box center [676, 396] width 1249 height 54
drag, startPoint x: 269, startPoint y: 678, endPoint x: 65, endPoint y: 676, distance: 203.2
click at [65, 714] on div "ELECTRIC FEEL MUSIC 00745054056 P1502I JESSE DANIEL BLUMENFELD" at bounding box center [676, 741] width 1249 height 54
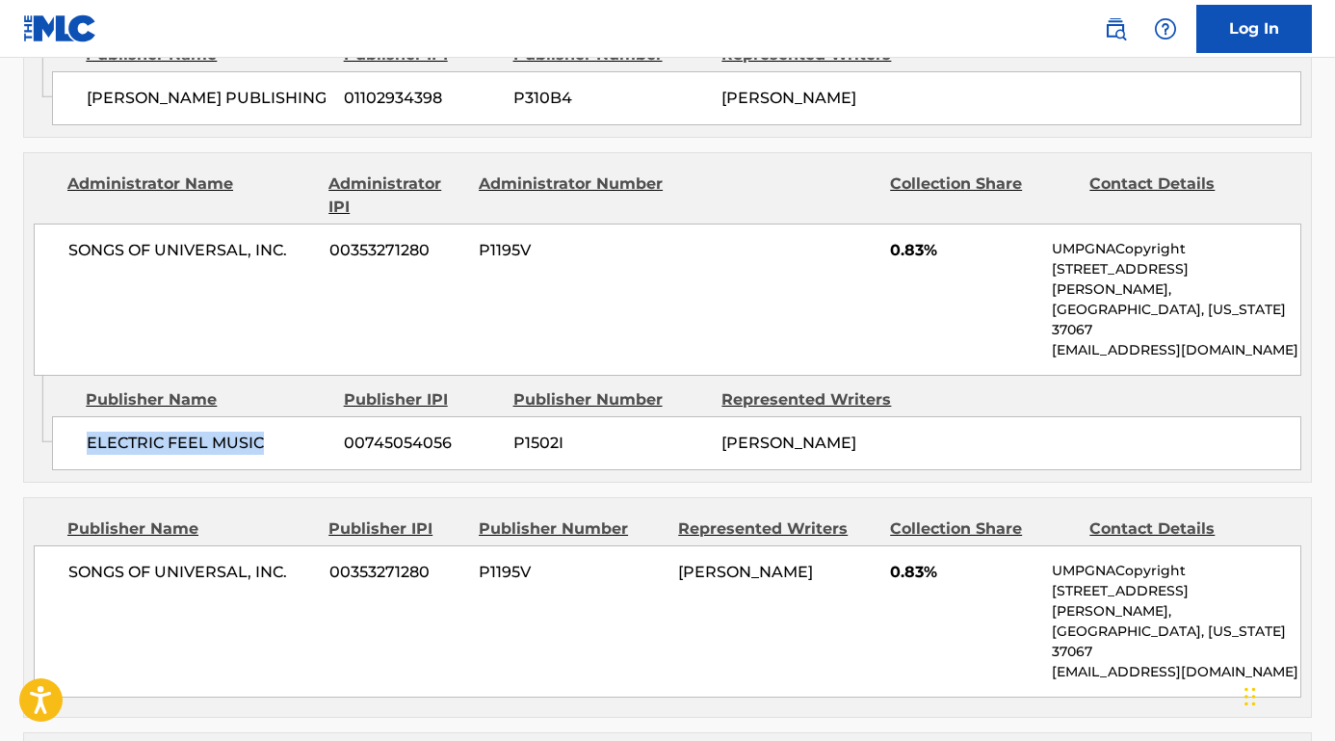
scroll to position [1577, 0]
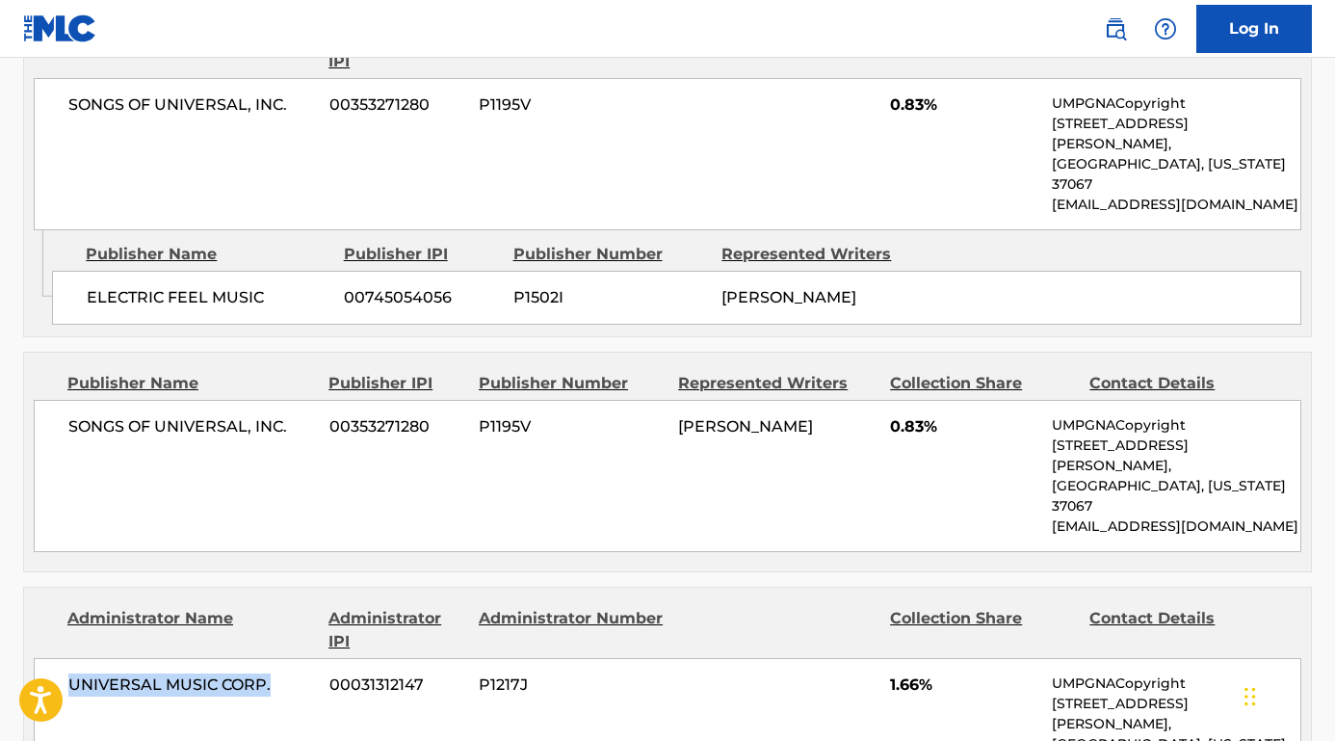
drag, startPoint x: 272, startPoint y: 599, endPoint x: -3, endPoint y: 599, distance: 274.5
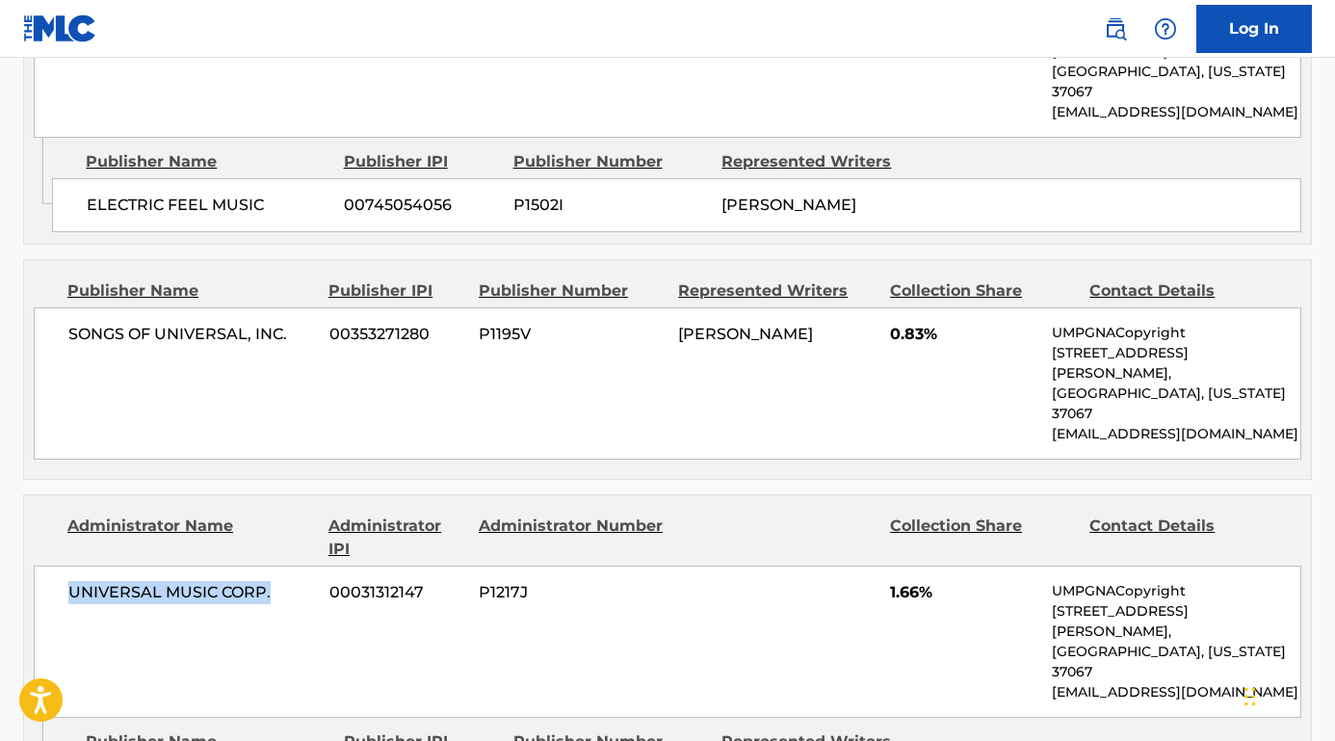
scroll to position [1994, 0]
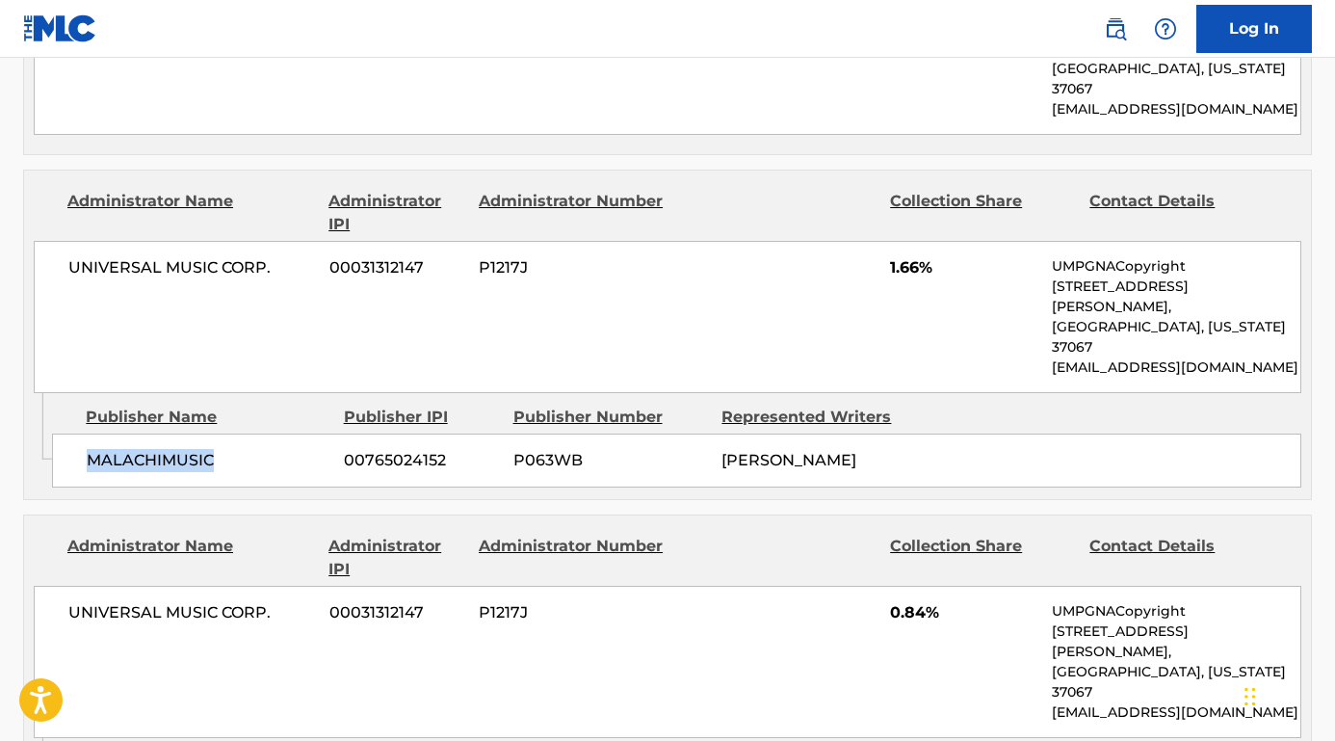
drag, startPoint x: 239, startPoint y: 331, endPoint x: 78, endPoint y: 325, distance: 161.0
click at [77, 433] on div "MALACHIMUSIC 00765024152 P063WB MALACHI KALIN COHEN" at bounding box center [676, 460] width 1249 height 54
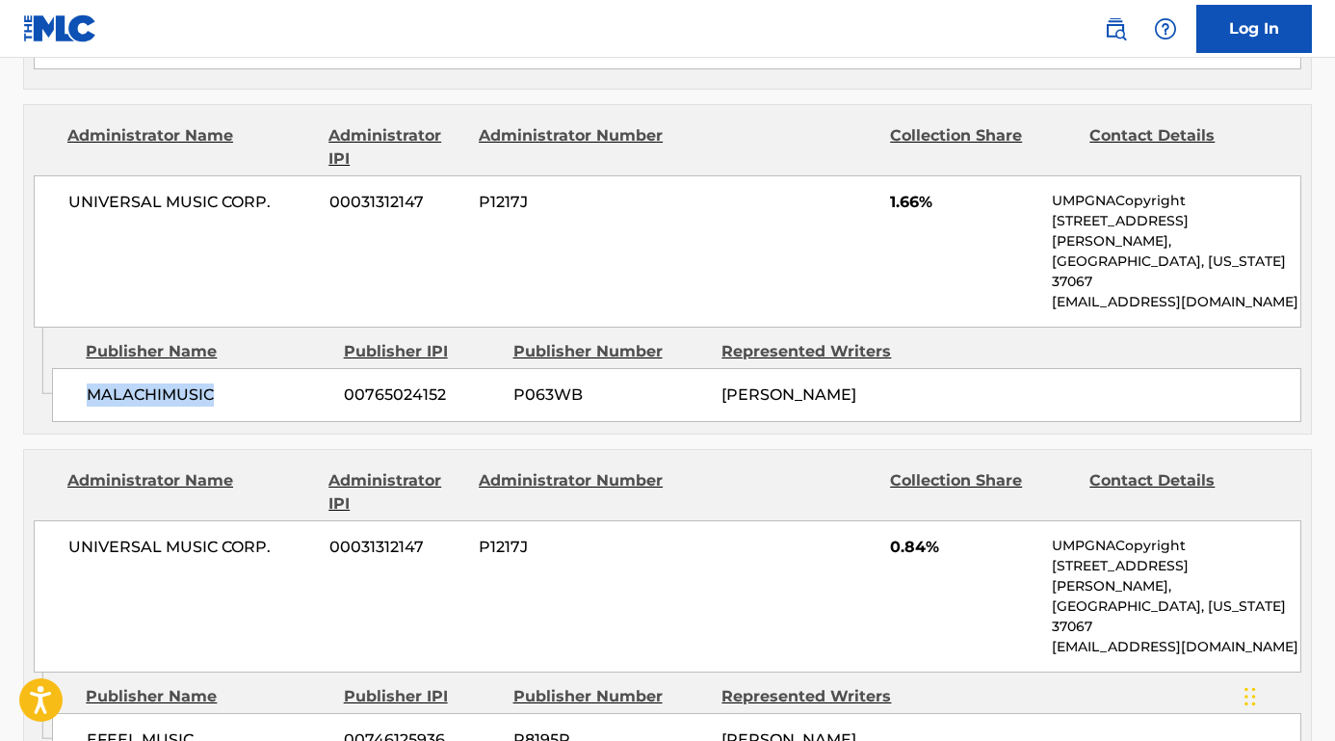
scroll to position [2165, 0]
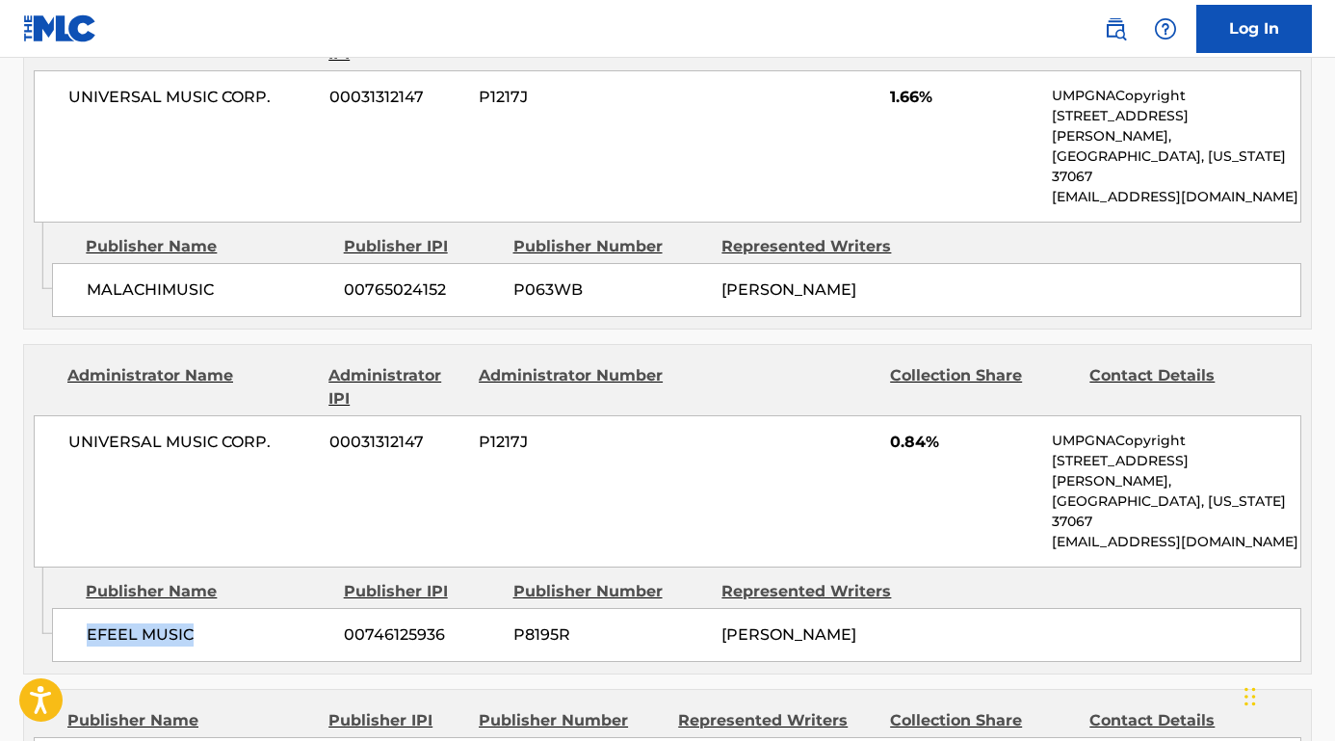
drag, startPoint x: 196, startPoint y: 457, endPoint x: 58, endPoint y: 457, distance: 138.7
click at [58, 608] on div "EFEEL MUSIC 00746125936 P8195R MALACHI KALIN COHEN" at bounding box center [676, 635] width 1249 height 54
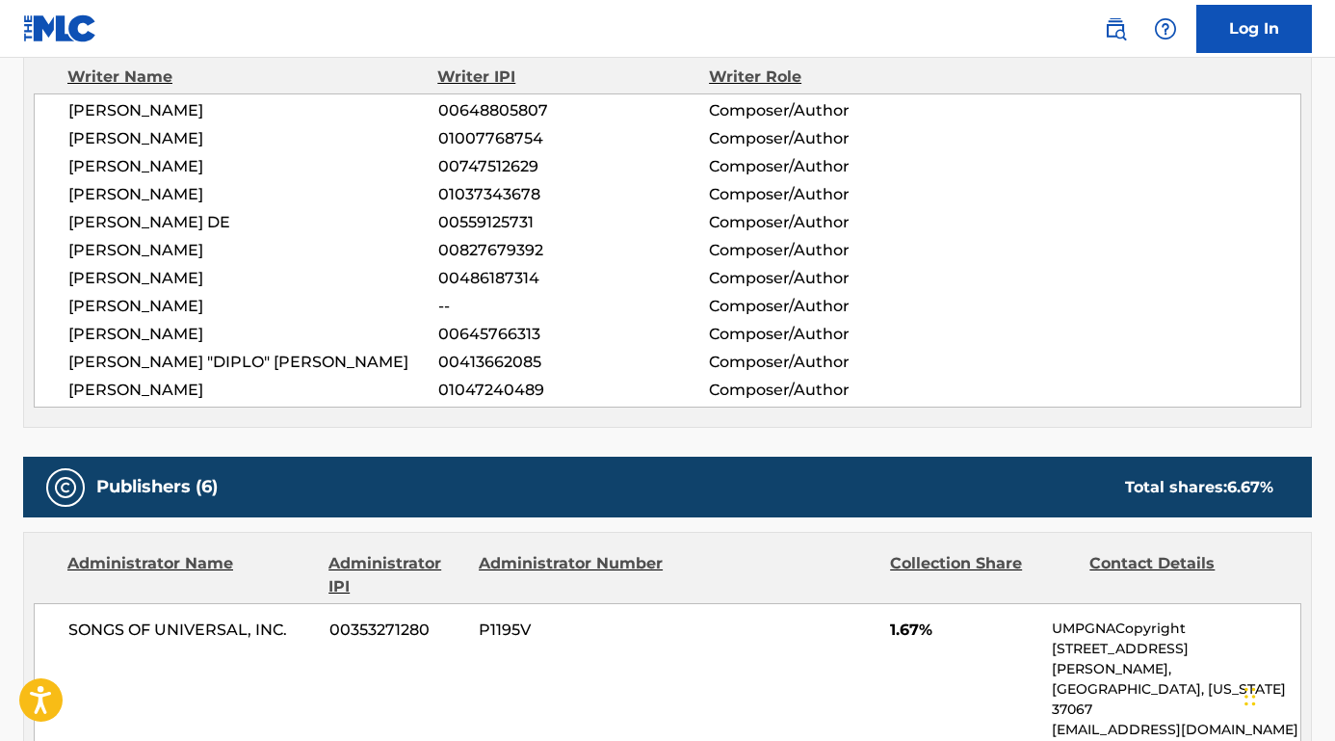
scroll to position [615, 0]
